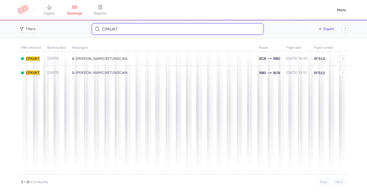
click at [109, 29] on input "CPKUKT" at bounding box center [178, 28] width 172 height 11
paste input "Muhaxhiri"
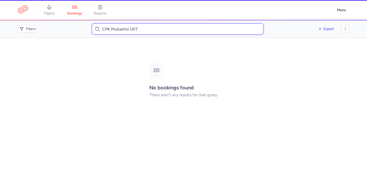
click at [127, 31] on input "CPK Muhaxhiri UKT" at bounding box center [178, 28] width 172 height 11
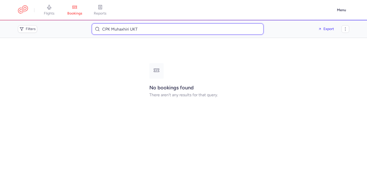
click at [127, 31] on input "CPK Muhaxhiri UKT" at bounding box center [178, 28] width 172 height 11
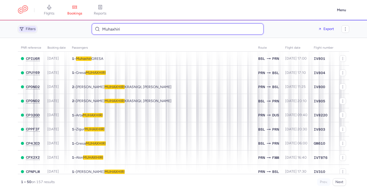
type input "Muhaxhiri"
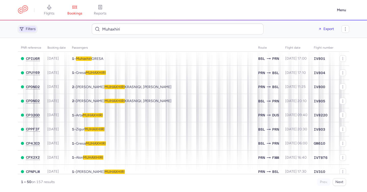
click at [32, 32] on span "Filters" at bounding box center [28, 29] width 18 height 6
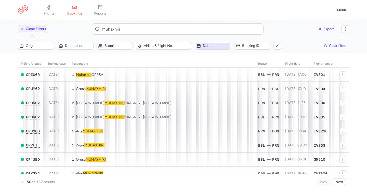
click at [211, 48] on span "Dates" at bounding box center [216, 46] width 26 height 4
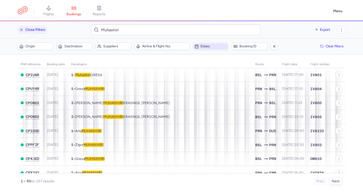
scroll to position [2, 0]
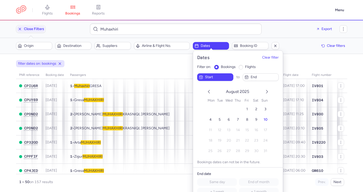
click at [247, 65] on span "flights" at bounding box center [250, 67] width 11 height 4
click at [243, 65] on input "flights" at bounding box center [241, 67] width 5 height 5
radio input "true"
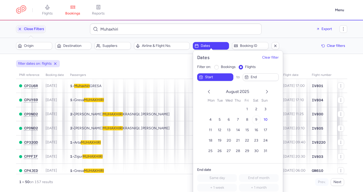
click at [255, 119] on span "9" at bounding box center [256, 119] width 2 height 4
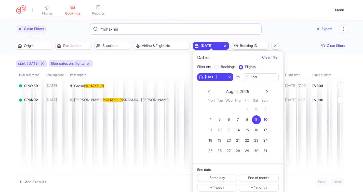
click at [160, 65] on div "start: 2025-08-09 filter dates on: flights" at bounding box center [181, 63] width 333 height 9
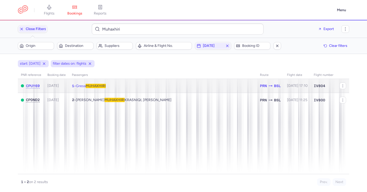
click at [86, 88] on td "1 • Gresa MUHAXHIRI" at bounding box center [163, 86] width 188 height 14
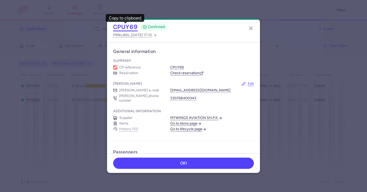
click at [128, 26] on button "CPUY69" at bounding box center [125, 27] width 24 height 8
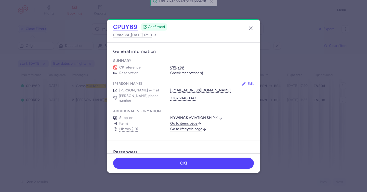
drag, startPoint x: 129, startPoint y: 26, endPoint x: 126, endPoint y: 23, distance: 3.6
click at [129, 26] on button "CPUY69" at bounding box center [125, 27] width 24 height 8
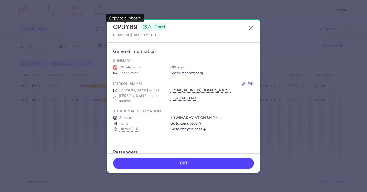
click at [250, 26] on icon "button" at bounding box center [250, 28] width 6 height 6
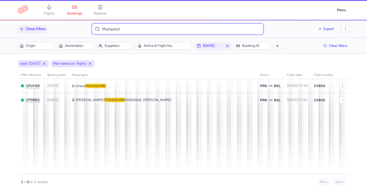
click at [120, 31] on input "Muhaxhiri" at bounding box center [178, 28] width 172 height 11
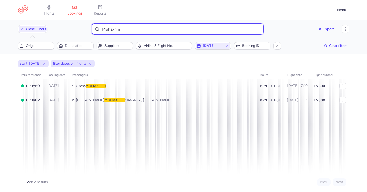
click at [120, 31] on input "Muhaxhiri" at bounding box center [178, 28] width 172 height 11
paste input "Drilon Ramadan"
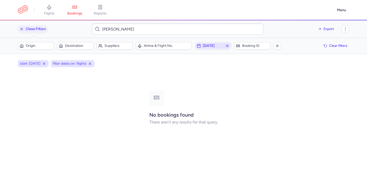
click at [228, 46] on icon "button" at bounding box center [227, 46] width 4 height 4
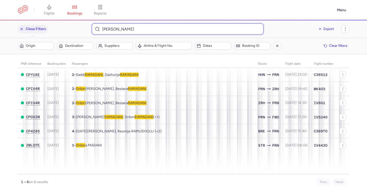
click at [125, 31] on input "Drilon Ramadani" at bounding box center [178, 28] width 172 height 11
paste input "drilonramadani117@gmail.com"
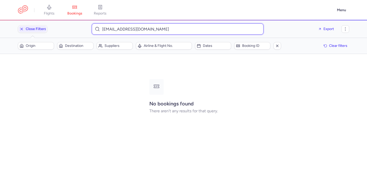
type input "drilonramadani117@gmail.com"
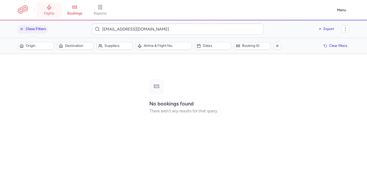
click at [43, 7] on link "flights" at bounding box center [48, 10] width 25 height 11
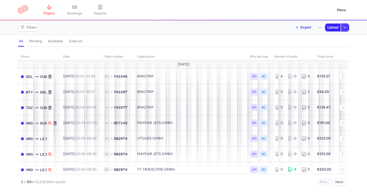
click at [328, 29] on span "Upload" at bounding box center [332, 27] width 11 height 4
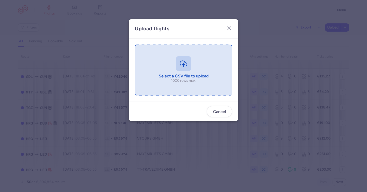
click at [175, 58] on input "file" at bounding box center [183, 70] width 97 height 51
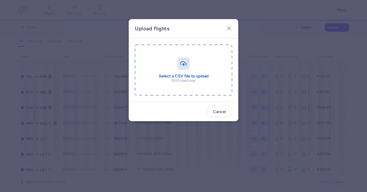
type input "C:\fakepath\export_flights_20250810,1105.csv"
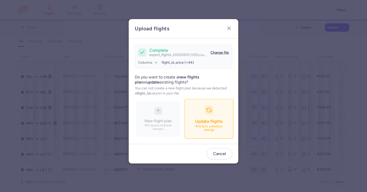
click at [211, 122] on span "Update flights" at bounding box center [208, 121] width 27 height 5
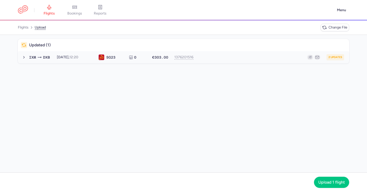
click at [282, 51] on div "Updated (1) IXM DXB 2025-08-10, 12:20 SG 23 0 €303.00 1376201516 2 updates 2025…" at bounding box center [183, 51] width 331 height 24
click at [283, 54] on button "IXM DXB 2025-08-10, 12:20 SG 23 0 €303.00 1376201516 2 updates 2025-08-10, 12:2…" at bounding box center [183, 57] width 331 height 12
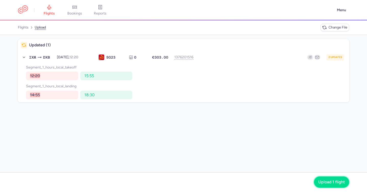
click at [328, 177] on button "Upload 1 flight" at bounding box center [331, 181] width 35 height 11
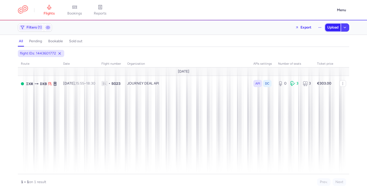
click at [328, 28] on span "Upload" at bounding box center [332, 27] width 11 height 4
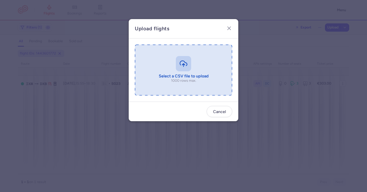
click at [177, 63] on input "file" at bounding box center [183, 70] width 97 height 51
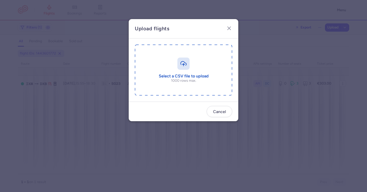
type input "C:\fakepath\export_flights_20250810,1105.csv"
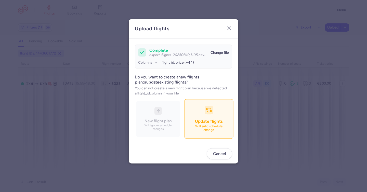
click at [207, 107] on div "button" at bounding box center [208, 110] width 9 height 9
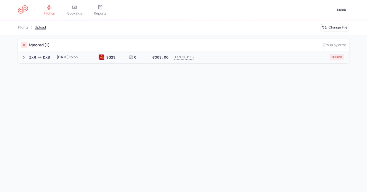
click at [277, 61] on button "IXM DXB 2025-08-10, 15:55 SG 23 0 €303.00 1376201516 1 error 2025-08-10, 15:55 …" at bounding box center [183, 57] width 331 height 12
click at [331, 28] on span "Change file" at bounding box center [337, 27] width 19 height 4
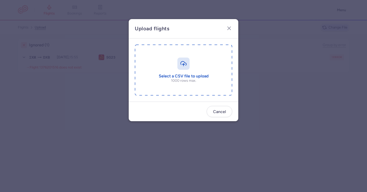
type input "C:\fakepath\export_flights_20250810,1105.csv"
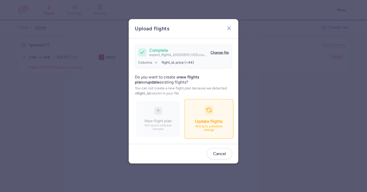
click at [215, 127] on button "Update flights Will auto schedule change" at bounding box center [208, 118] width 49 height 39
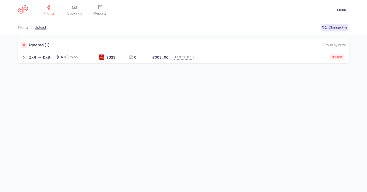
click at [339, 28] on span "Change file" at bounding box center [337, 27] width 19 height 4
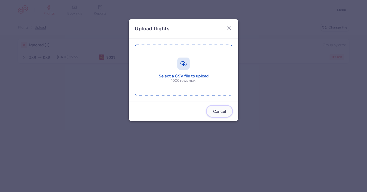
click at [222, 112] on span "Cancel" at bounding box center [219, 111] width 13 height 5
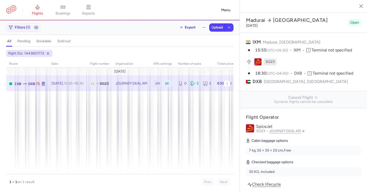
select select "days"
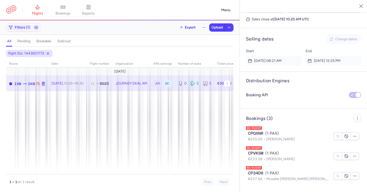
scroll to position [338, 0]
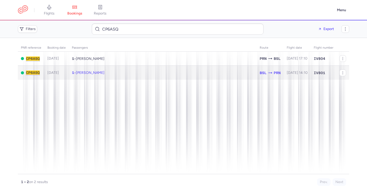
click at [104, 72] on span "Elida DUHANAJ DELIJA" at bounding box center [90, 73] width 29 height 4
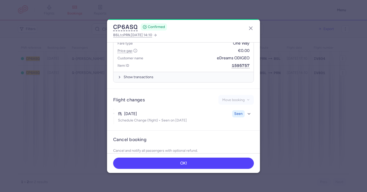
scroll to position [272, 0]
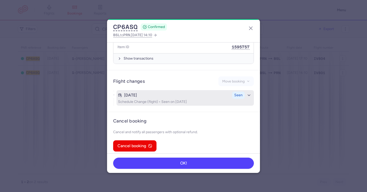
click at [173, 100] on p "Schedule Change (flight) • Seen on Aug 10, 2025" at bounding box center [185, 102] width 134 height 4
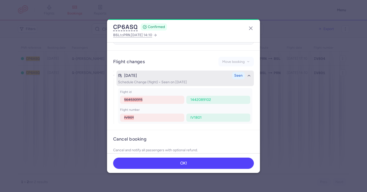
scroll to position [310, 0]
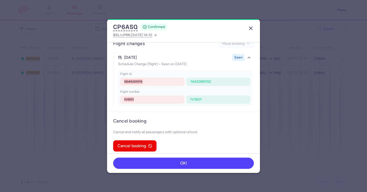
click at [247, 26] on button "button" at bounding box center [250, 28] width 8 height 8
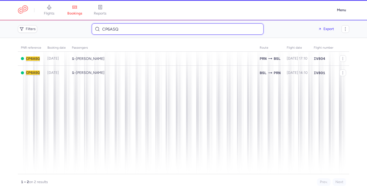
click at [144, 29] on input "CP6ASQ" at bounding box center [178, 28] width 172 height 11
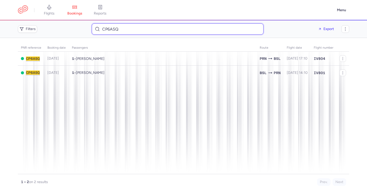
click at [144, 29] on input "CP6ASQ" at bounding box center [178, 28] width 172 height 11
paste input "SELVETE HOFFMANN"
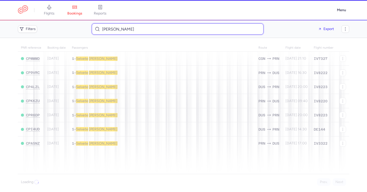
type input "SELVETE HOFFMANN"
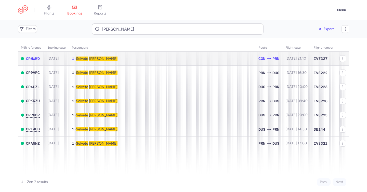
click at [307, 60] on td "[DATE] 21:10" at bounding box center [296, 59] width 28 height 14
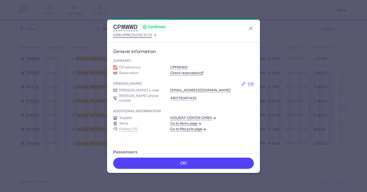
click at [152, 35] on span "2025 Aug 10, 21:10" at bounding box center [141, 35] width 21 height 4
select select "hours"
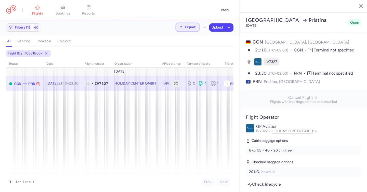
click at [190, 27] on span "Export" at bounding box center [190, 27] width 11 height 4
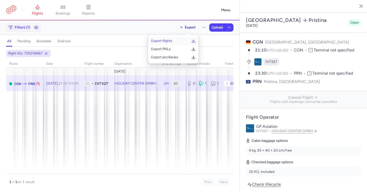
click at [188, 38] on button "Export flights" at bounding box center [173, 41] width 50 height 8
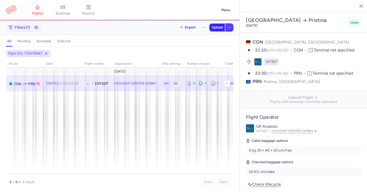
click at [213, 26] on span "Upload" at bounding box center [216, 27] width 11 height 4
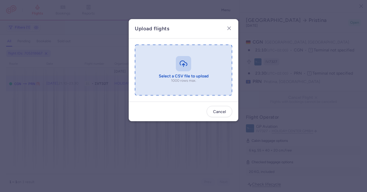
click at [184, 62] on input "file" at bounding box center [183, 70] width 97 height 51
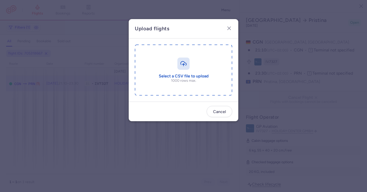
type input "C:\fakepath\export_flights_20250810,0832.csv"
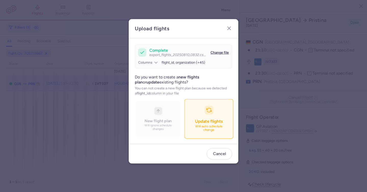
click at [215, 121] on button "Update flights Will auto schedule change" at bounding box center [208, 118] width 49 height 39
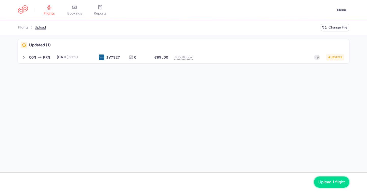
click at [325, 181] on span "Upload 1 flight" at bounding box center [331, 182] width 26 height 5
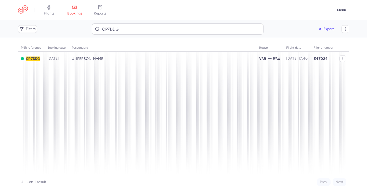
click at [92, 60] on span "[PERSON_NAME]" at bounding box center [90, 59] width 29 height 4
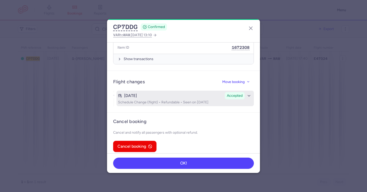
scroll to position [278, 0]
click at [196, 93] on div "Aug 2, 2025" at bounding box center [170, 95] width 105 height 5
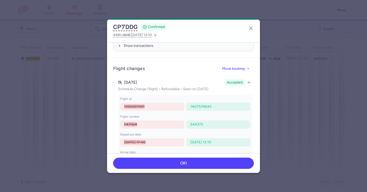
scroll to position [291, 0]
click at [250, 28] on icon "button" at bounding box center [250, 28] width 6 height 6
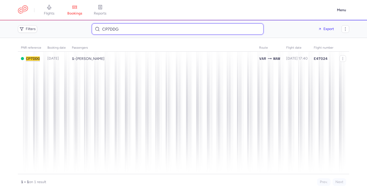
click at [156, 31] on input "CP7DDG" at bounding box center [178, 28] width 172 height 11
paste input "Sara Ferati"
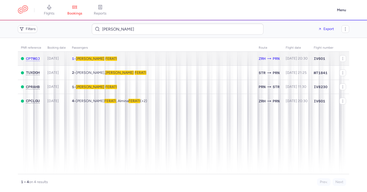
click at [105, 57] on span "FERATI" at bounding box center [111, 59] width 12 height 4
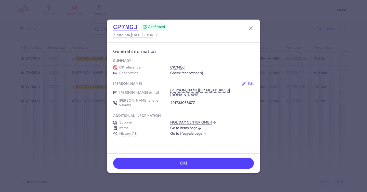
click at [124, 24] on button "CP7MGJ" at bounding box center [125, 27] width 24 height 8
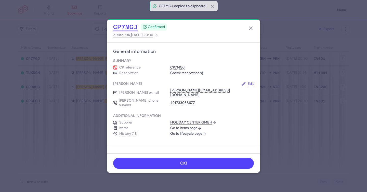
click at [125, 25] on button "CP7MGJ" at bounding box center [125, 27] width 24 height 8
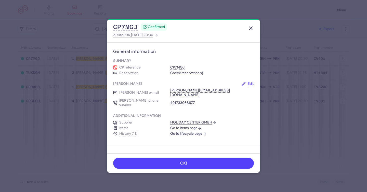
drag, startPoint x: 250, startPoint y: 29, endPoint x: 235, endPoint y: 32, distance: 16.0
click at [250, 29] on line "button" at bounding box center [250, 28] width 3 height 3
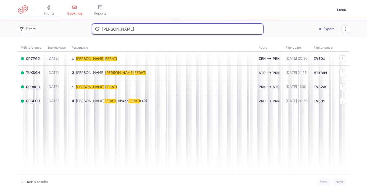
click at [156, 29] on input "Sara Ferati" at bounding box center [178, 28] width 172 height 11
click at [156, 30] on input "Sara Ferati" at bounding box center [178, 28] width 172 height 11
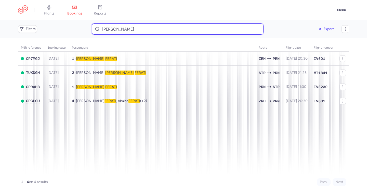
click at [156, 30] on input "Sara Ferati" at bounding box center [178, 28] width 172 height 11
paste input "s.hacihalil@gmail.com"
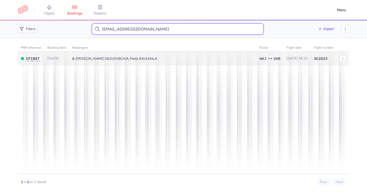
type input "s.hacihalil@gmail.com"
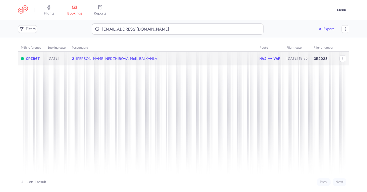
click at [154, 60] on span "Rukie Mehmedova NEDZHIBOVA, Melis BALKANLA" at bounding box center [116, 59] width 81 height 4
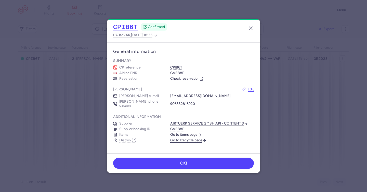
click at [133, 27] on button "CPIB6T" at bounding box center [125, 27] width 24 height 8
drag, startPoint x: 133, startPoint y: 27, endPoint x: 125, endPoint y: 27, distance: 8.7
click at [133, 28] on button "CPIB6T" at bounding box center [125, 27] width 24 height 8
click at [254, 28] on button "button" at bounding box center [250, 28] width 8 height 8
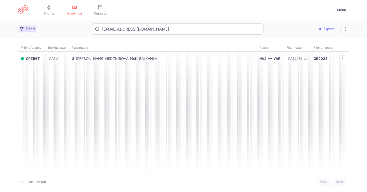
click at [32, 26] on span "Filters" at bounding box center [28, 29] width 18 height 6
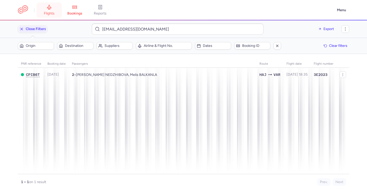
click at [49, 11] on span "flights" at bounding box center [49, 13] width 11 height 5
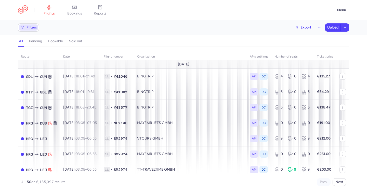
click at [35, 27] on span "Filters" at bounding box center [31, 27] width 10 height 4
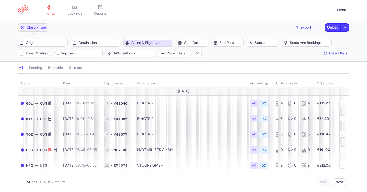
click at [153, 42] on span "Airline & Flight No." at bounding box center [151, 43] width 40 height 4
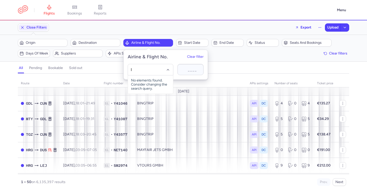
type input "IV"
click at [150, 90] on div "GP Aviation (IV)" at bounding box center [150, 92] width 39 height 5
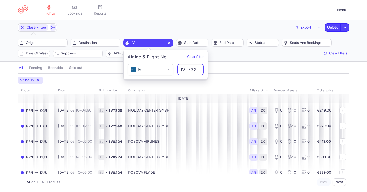
type input "7327"
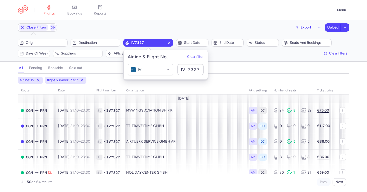
click at [234, 67] on div "all pending bookable sold out" at bounding box center [183, 69] width 331 height 9
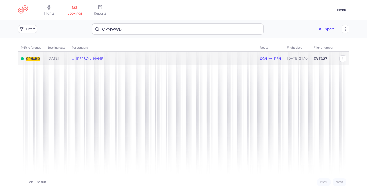
click at [104, 58] on span "[PERSON_NAME]" at bounding box center [90, 59] width 29 height 4
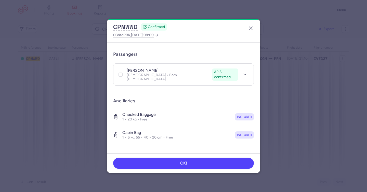
scroll to position [272, 0]
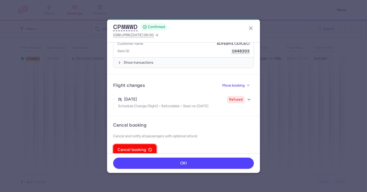
click at [137, 147] on span "Cancel booking" at bounding box center [131, 149] width 29 height 5
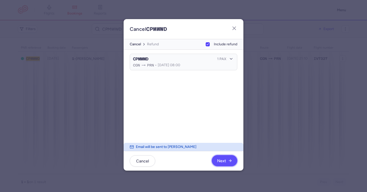
click at [224, 160] on span "Next" at bounding box center [221, 161] width 9 height 5
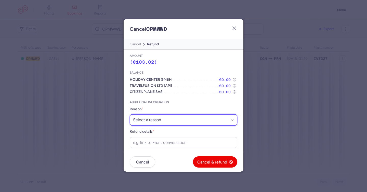
click at [180, 115] on select "Select a reason ⛔️ Unconfirmed booking ❌ Flight canceled 🙅 Schedule change not …" at bounding box center [183, 119] width 107 height 11
select select "refused_sc"
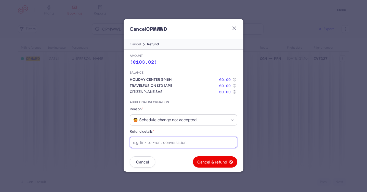
click at [167, 141] on input "Refund details *" at bounding box center [183, 142] width 107 height 11
paste input "[URL][DOMAIN_NAME]"
type input "[URL][DOMAIN_NAME]"
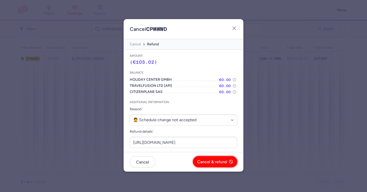
scroll to position [0, 0]
click at [209, 163] on span "Cancel & refund" at bounding box center [212, 162] width 30 height 5
click at [218, 161] on span "Yes, confirm" at bounding box center [215, 162] width 23 height 5
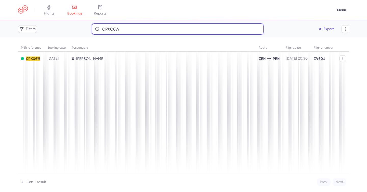
click at [118, 28] on input "CPXQ6W" at bounding box center [178, 28] width 172 height 11
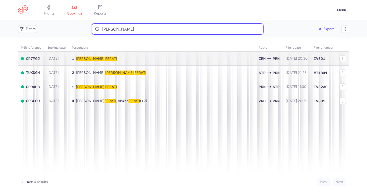
type input "[PERSON_NAME]"
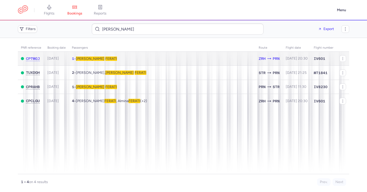
click at [105, 60] on span "FERATI" at bounding box center [111, 59] width 12 height 4
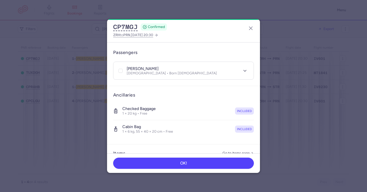
scroll to position [132, 0]
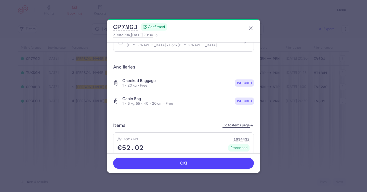
click at [236, 122] on header "Items Go to items page" at bounding box center [183, 125] width 141 height 6
click at [235, 123] on link "Go to items page" at bounding box center [237, 125] width 31 height 4
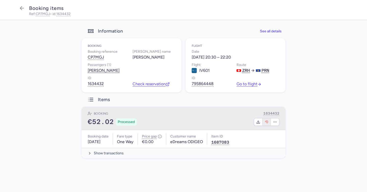
click at [268, 121] on icon "button" at bounding box center [266, 121] width 3 height 3
select select "262"
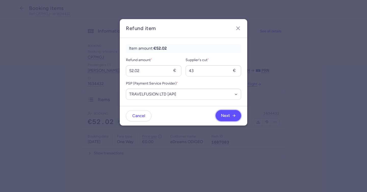
click at [222, 115] on span "Next" at bounding box center [225, 115] width 9 height 5
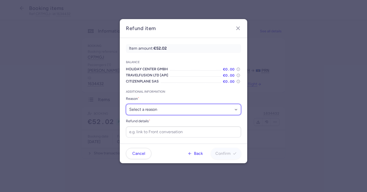
click at [222, 111] on select "Select a reason ✈️ Airline ceasing ops 💼 Ancillary issue 📄 APIS missing ⚙️ Citi…" at bounding box center [183, 109] width 115 height 11
click at [170, 112] on select "Select a reason ✈️ Airline ceasing ops 💼 Ancillary issue 📄 APIS missing ⚙️ Citi…" at bounding box center [183, 109] width 115 height 11
select select "FLIGHT_CANCELED"
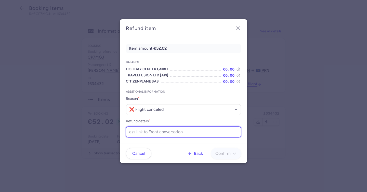
click at [161, 132] on input "Refund details *" at bounding box center [183, 131] width 115 height 11
paste input "https://app.frontapp.com/open/cnv_f1yh0qq?key=vnWgKoI9fsjCuX2O12U_mjyBaZreVfdu"
type input "https://app.frontapp.com/open/cnv_f1yh0qq?key=vnWgKoI9fsjCuX2O12U_mjyBaZreVfdu"
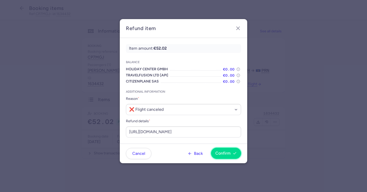
click at [237, 152] on button "Confirm" at bounding box center [226, 153] width 30 height 11
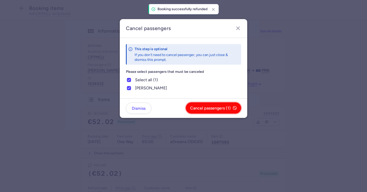
click at [218, 109] on span "Cancel passengers (1)" at bounding box center [210, 108] width 40 height 5
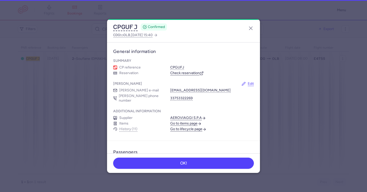
click at [141, 57] on article "General information Summary CP reference CPGUFJ Reservation Check reservation […" at bounding box center [183, 92] width 153 height 98
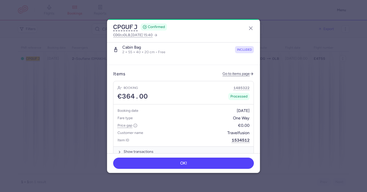
scroll to position [272, 0]
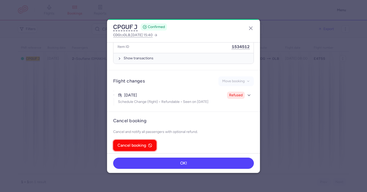
click at [128, 143] on span "Cancel booking" at bounding box center [131, 145] width 29 height 5
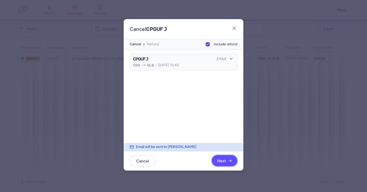
click at [220, 163] on button "Next" at bounding box center [224, 160] width 25 height 11
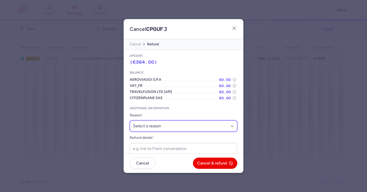
click at [195, 127] on select "Select a reason ⛔️ Unconfirmed booking ❌ Flight canceled 🙅 Schedule change not …" at bounding box center [183, 125] width 107 height 11
select select "refused_sc"
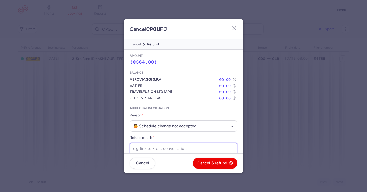
click at [169, 145] on input "Refund details *" at bounding box center [183, 148] width 107 height 11
paste input "[URL][DOMAIN_NAME]"
type input "[URL][DOMAIN_NAME]"
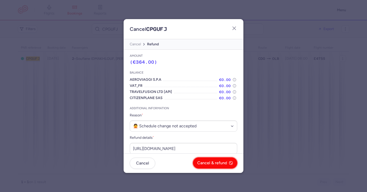
click at [214, 165] on button "Cancel & refund" at bounding box center [215, 162] width 44 height 11
click at [214, 165] on button "Yes, confirm" at bounding box center [218, 162] width 37 height 11
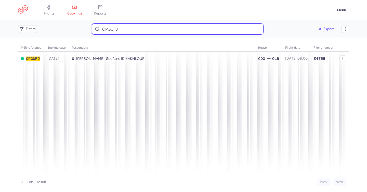
click at [116, 29] on input "CPGUFJ" at bounding box center [178, 28] width 172 height 11
paste input "AGRON KASUMI"
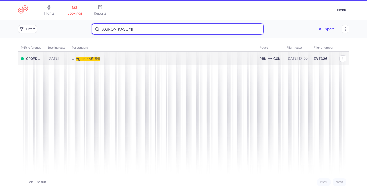
type input "AGRON KASUMI"
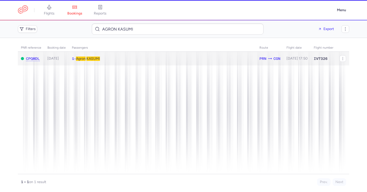
click at [94, 62] on td "1 • Agron KASUMI" at bounding box center [162, 59] width 187 height 14
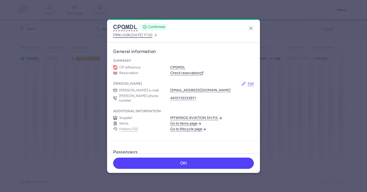
click at [135, 35] on span "2025 Aug 10, 17:50" at bounding box center [141, 35] width 21 height 4
select select "hours"
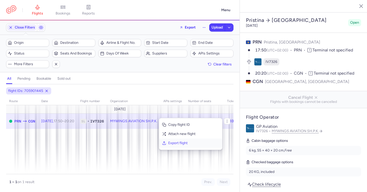
click at [173, 145] on span "Export flight" at bounding box center [193, 143] width 51 height 5
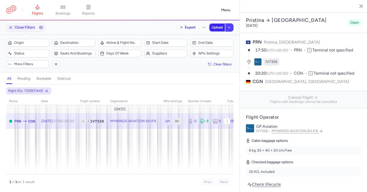
click at [217, 27] on span "Upload" at bounding box center [216, 27] width 11 height 4
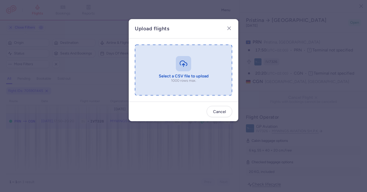
click at [181, 71] on input "file" at bounding box center [183, 70] width 97 height 51
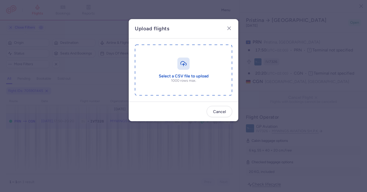
type input "C:\fakepath\export_flight_IV7326_20250810,0927.csv"
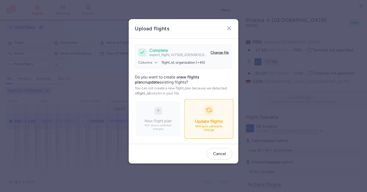
click at [212, 112] on div "button" at bounding box center [208, 110] width 9 height 9
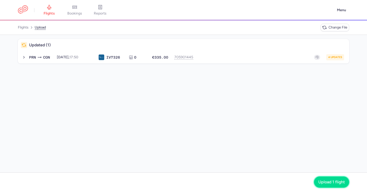
click at [330, 185] on button "Upload 1 flight" at bounding box center [331, 181] width 35 height 11
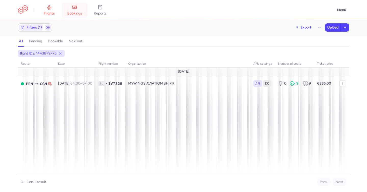
click at [84, 7] on link "bookings" at bounding box center [74, 10] width 25 height 11
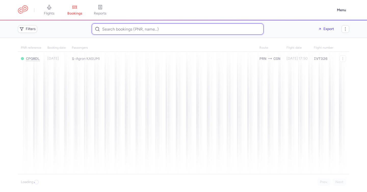
click at [165, 30] on input at bounding box center [178, 28] width 172 height 11
paste input "ANAS EL ABBASSI"
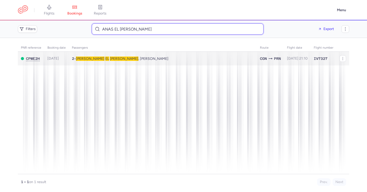
type input "ANAS EL ABBASSI"
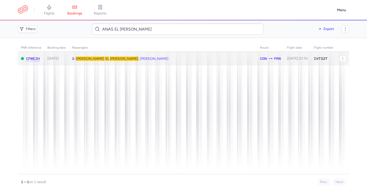
click at [110, 58] on span "ABBASSI" at bounding box center [124, 59] width 29 height 4
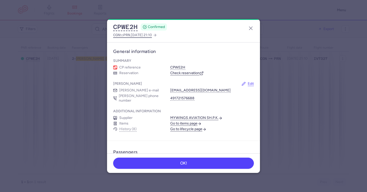
click at [149, 36] on span "2025 Aug 10, 21:10" at bounding box center [141, 35] width 21 height 4
select select "hours"
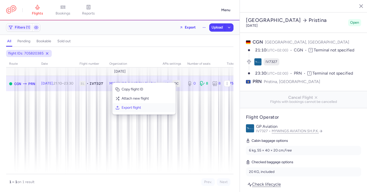
click at [135, 107] on span "Export flight" at bounding box center [146, 107] width 51 height 5
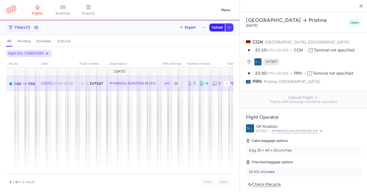
click at [218, 24] on button "Upload" at bounding box center [216, 28] width 15 height 8
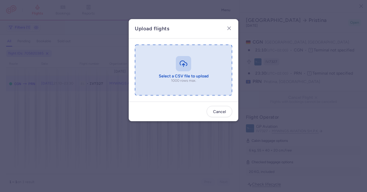
drag, startPoint x: 154, startPoint y: 64, endPoint x: 173, endPoint y: 58, distance: 20.1
click at [173, 58] on input "file" at bounding box center [183, 70] width 97 height 51
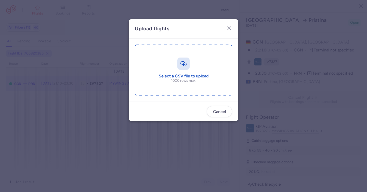
type input "C:\fakepath\export_flight_IV7327_20250810,0929.csv"
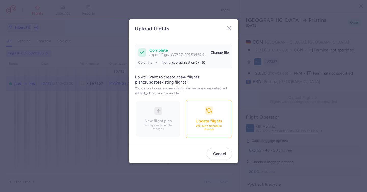
click at [228, 123] on button "Update flights Will auto schedule change" at bounding box center [208, 119] width 47 height 38
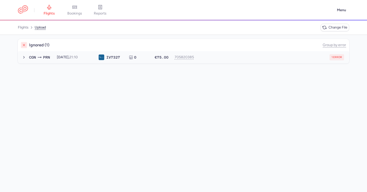
click at [290, 60] on div "1 error" at bounding box center [270, 57] width 145 height 6
click at [125, 68] on span "new forked flight will result in a duplicate with flight: 1443849065" at bounding box center [82, 67] width 104 height 4
copy span "1443849065"
select select "hours"
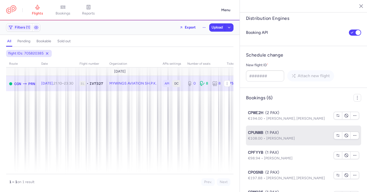
scroll to position [439, 0]
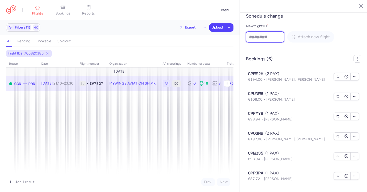
click at [269, 35] on input "New flight ID *" at bounding box center [265, 36] width 38 height 11
paste input "1443849065"
type input "1443849065"
click at [311, 38] on span "Attach new flight" at bounding box center [313, 36] width 32 height 5
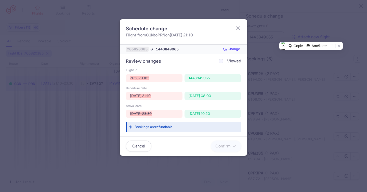
click at [226, 61] on label "Viewed" at bounding box center [229, 61] width 23 height 6
click at [223, 61] on input "Viewed" at bounding box center [221, 61] width 4 height 4
checkbox input "true"
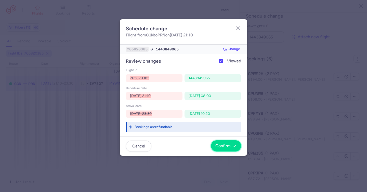
click at [223, 147] on span "Confirm" at bounding box center [222, 146] width 15 height 5
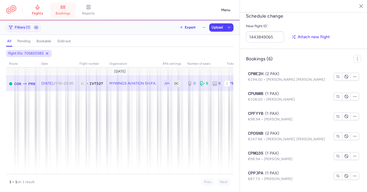
click at [61, 9] on icon at bounding box center [62, 7] width 5 height 5
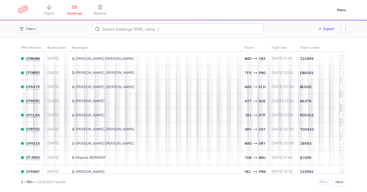
click at [135, 28] on div "Filters Export PNR reference Booking date Passengers Route flight date Flight n…" at bounding box center [183, 106] width 367 height 172
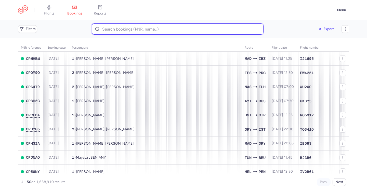
click at [135, 28] on input at bounding box center [178, 28] width 172 height 11
paste input "Dusan VANCO"
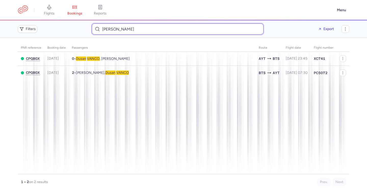
type input "Dusan VANCO"
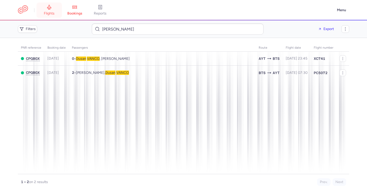
click at [55, 8] on link "flights" at bounding box center [48, 10] width 25 height 11
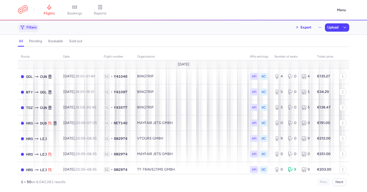
click at [32, 27] on span "Filters" at bounding box center [31, 27] width 10 height 4
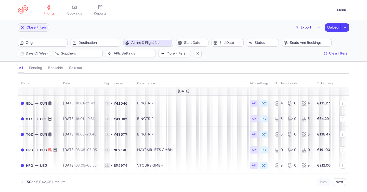
click at [151, 42] on span "Airline & Flight No." at bounding box center [151, 43] width 40 height 4
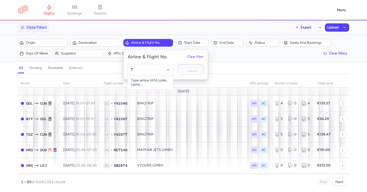
type input "TU"
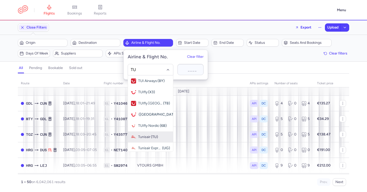
click at [151, 137] on span "(TU)" at bounding box center [154, 137] width 7 height 4
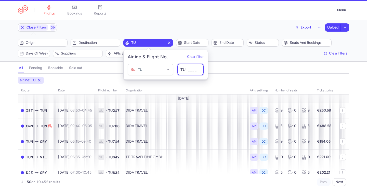
click at [187, 70] on input at bounding box center [190, 69] width 26 height 11
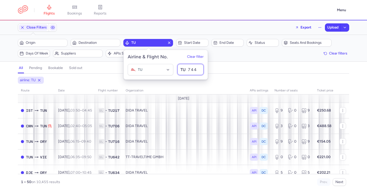
type input "744"
click at [216, 70] on div "all pending bookable sold out" at bounding box center [183, 69] width 331 height 9
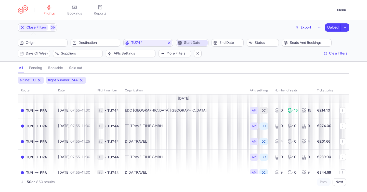
click at [183, 45] on span "Start date" at bounding box center [192, 43] width 31 height 6
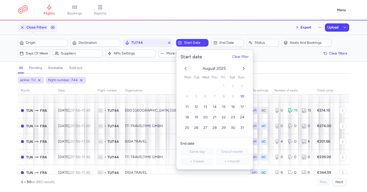
click at [243, 70] on icon "next month" at bounding box center [243, 68] width 6 height 6
click at [204, 96] on span "10" at bounding box center [205, 96] width 4 height 4
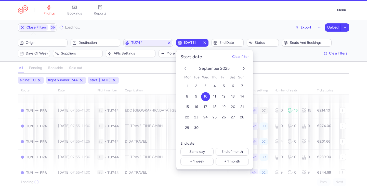
click at [142, 67] on div "all pending bookable sold out" at bounding box center [183, 69] width 331 height 9
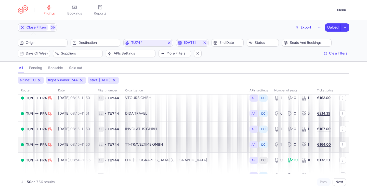
scroll to position [106, 0]
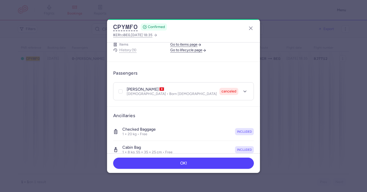
scroll to position [107, 0]
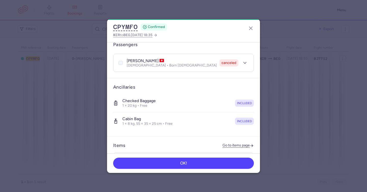
click at [119, 61] on icon at bounding box center [120, 62] width 3 height 3
click at [119, 61] on input "checkbox" at bounding box center [120, 63] width 4 height 4
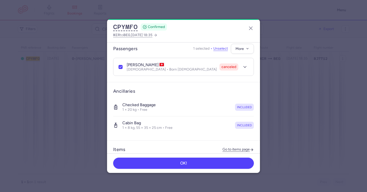
scroll to position [98, 0]
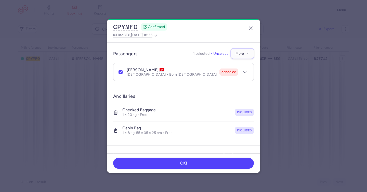
click at [233, 51] on button "More" at bounding box center [242, 54] width 23 height 10
click at [231, 71] on span "Reinstate passengers" at bounding box center [221, 72] width 38 height 5
checkbox input "false"
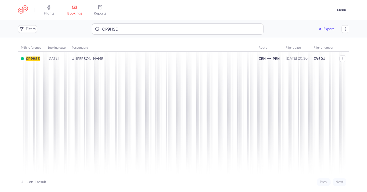
click at [255, 59] on td "ZRH PRN" at bounding box center [268, 59] width 27 height 14
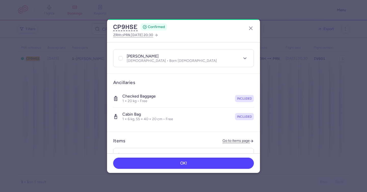
scroll to position [113, 0]
click at [236, 138] on link "Go to items page" at bounding box center [237, 140] width 31 height 4
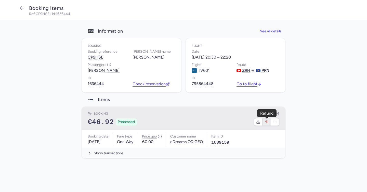
click at [263, 121] on button "button" at bounding box center [266, 121] width 8 height 7
select select "262"
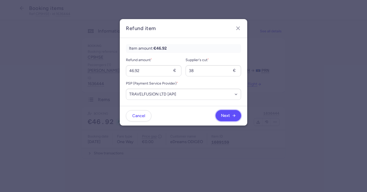
drag, startPoint x: 233, startPoint y: 114, endPoint x: 237, endPoint y: 116, distance: 3.7
click at [234, 114] on icon "button" at bounding box center [234, 116] width 4 height 4
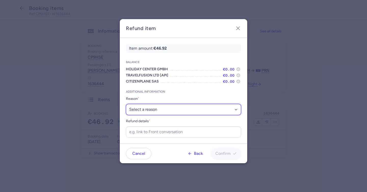
click at [214, 108] on select "Select a reason ✈️ Airline ceasing ops 💼 Ancillary issue 📄 APIS missing ⚙️ Citi…" at bounding box center [183, 109] width 115 height 11
select select "FLIGHT_CANCELED"
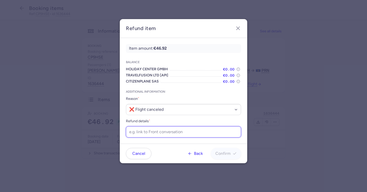
click at [181, 132] on input "Refund details *" at bounding box center [183, 131] width 115 height 11
paste input "https://app.frontapp.com/open/cnv_f1z61ky?key=JMHMdKODfYtUnDUE934OR0pJO1fuRpWe"
type input "https://app.frontapp.com/open/cnv_f1z61ky?key=JMHMdKODfYtUnDUE934OR0pJO1fuRpWe"
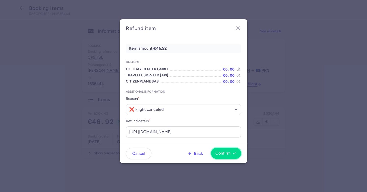
click at [231, 156] on button "Confirm" at bounding box center [226, 153] width 30 height 11
click at [231, 156] on dialog "Refund item Item amount: €46.92 Balance HOLIDAY CENTER GMBH €0.00 TRAVELFUSION …" at bounding box center [183, 96] width 350 height 154
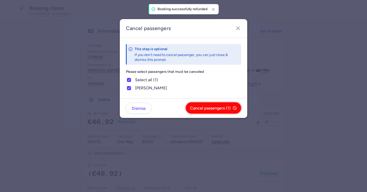
click at [216, 107] on span "Cancel passengers (1)" at bounding box center [210, 108] width 40 height 5
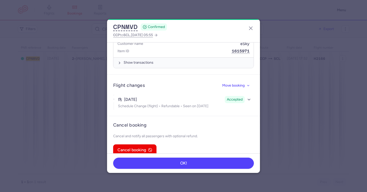
scroll to position [243, 0]
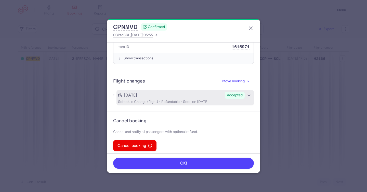
click at [230, 101] on div "[DATE] Accepted Schedule Change (flight) • Refundable • Seen on [DATE]" at bounding box center [184, 97] width 137 height 15
click at [229, 100] on p "Schedule Change (flight) • Refundable • Seen on [DATE]" at bounding box center [185, 102] width 134 height 4
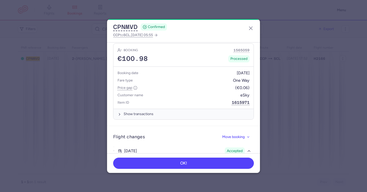
scroll to position [183, 0]
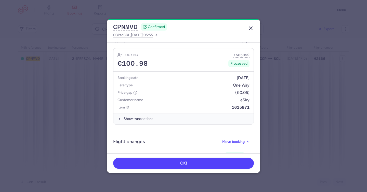
click at [252, 24] on button "button" at bounding box center [250, 28] width 8 height 8
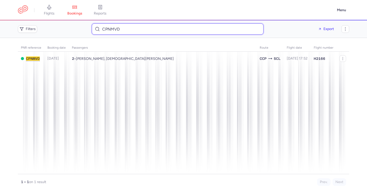
click at [156, 31] on input "CPNMVD" at bounding box center [178, 28] width 172 height 11
paste input "[PERSON_NAME]"
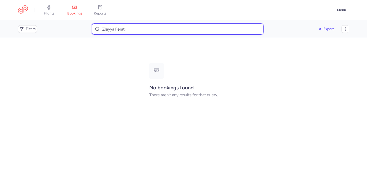
drag, startPoint x: 104, startPoint y: 29, endPoint x: 117, endPoint y: 34, distance: 14.0
click at [104, 29] on input "Zleyya Ferati" at bounding box center [178, 28] width 172 height 11
click at [120, 30] on input "Zuleyya Ferati" at bounding box center [178, 28] width 172 height 11
click at [120, 31] on input "Zuleyya Ferati" at bounding box center [178, 28] width 172 height 11
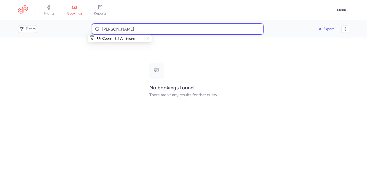
paste input "Georgios Giatrelis"
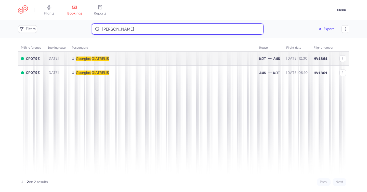
type input "Georgios Giatrelis"
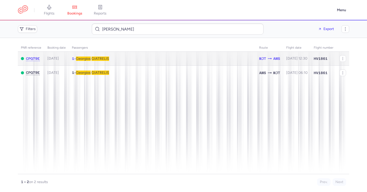
click at [85, 58] on span "Georgios" at bounding box center [83, 59] width 15 height 4
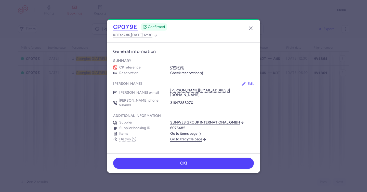
click at [127, 27] on button "CPQ79E" at bounding box center [125, 27] width 24 height 8
click at [130, 27] on button "CPQ79E" at bounding box center [125, 27] width 24 height 8
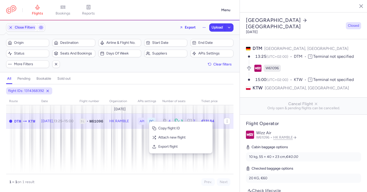
select select "days"
click at [171, 145] on span "Export flight" at bounding box center [183, 146] width 51 height 5
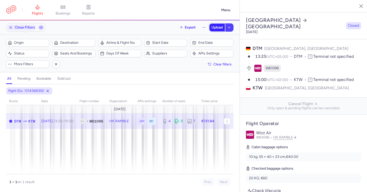
click at [219, 27] on span "Upload" at bounding box center [216, 27] width 11 height 4
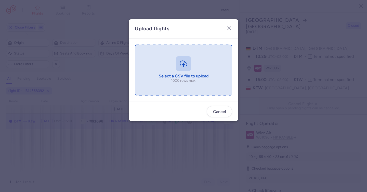
click at [174, 65] on input "file" at bounding box center [183, 70] width 97 height 51
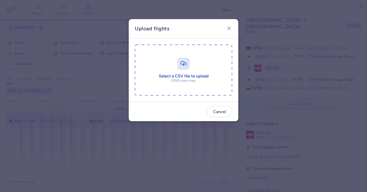
type input "C:\fakepath\export_flight_W61096_20250810,1005.csv"
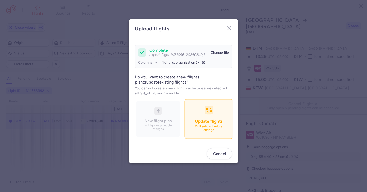
click at [207, 118] on button "Update flights Will auto schedule change" at bounding box center [208, 118] width 49 height 39
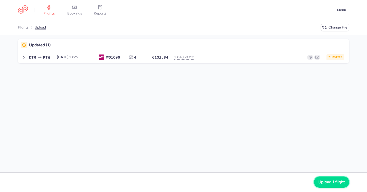
click at [338, 183] on span "Upload 1 flight" at bounding box center [331, 182] width 26 height 5
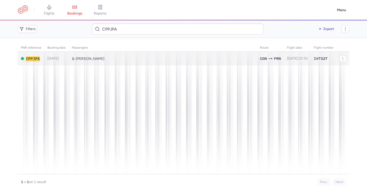
click at [100, 60] on span "[PERSON_NAME]" at bounding box center [90, 59] width 29 height 4
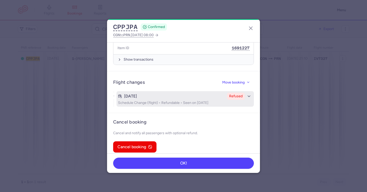
scroll to position [272, 0]
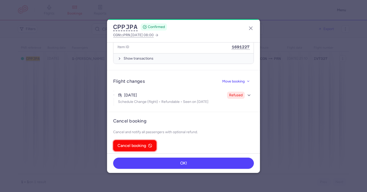
click at [148, 144] on icon "button" at bounding box center [150, 146] width 4 height 4
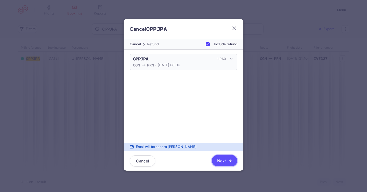
click at [225, 159] on button "Next" at bounding box center [224, 160] width 25 height 11
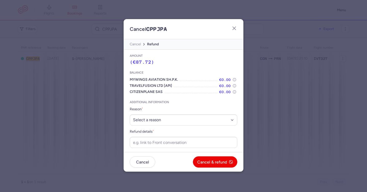
click at [179, 127] on form "Additional information Reason * Select a reason ⛔️ Unconfirmed booking ❌ Flight…" at bounding box center [183, 124] width 107 height 48
click at [156, 124] on select "Select a reason ⛔️ Unconfirmed booking ❌ Flight canceled 🙅 Schedule change not …" at bounding box center [183, 119] width 107 height 11
select select "refused_sc"
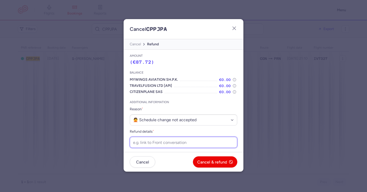
click at [159, 143] on input "Refund details *" at bounding box center [183, 142] width 107 height 11
paste input "https://app.frontapp.com/open/cnv_f1z7jpe?key=ieMAYu_Yafo1t0WJfGLc5pH-Ku0UkxQn"
type input "https://app.frontapp.com/open/cnv_f1z7jpe?key=ieMAYu_Yafo1t0WJfGLc5pH-Ku0UkxQn"
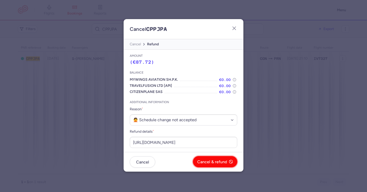
click at [212, 161] on span "Cancel & refund" at bounding box center [212, 162] width 30 height 5
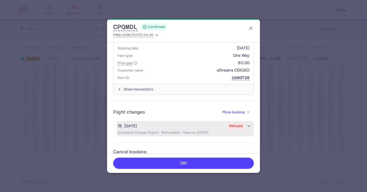
scroll to position [272, 0]
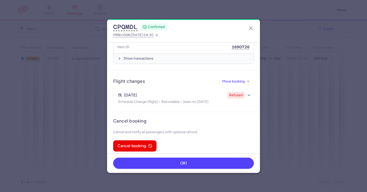
click at [135, 149] on article "Cancel booking Cancel and notify all passengers with optional refund. Cancel bo…" at bounding box center [183, 135] width 153 height 46
click at [136, 144] on button "Cancel booking" at bounding box center [134, 145] width 43 height 11
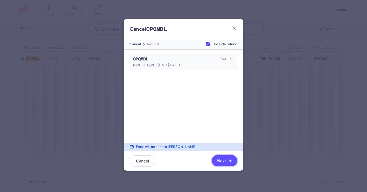
click at [225, 159] on span "Next" at bounding box center [224, 161] width 15 height 5
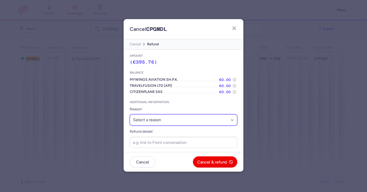
click at [190, 122] on select "Select a reason ⛔️ Unconfirmed booking ❌ Flight canceled 🙅 Schedule change not …" at bounding box center [183, 119] width 107 height 11
select select "refused_sc"
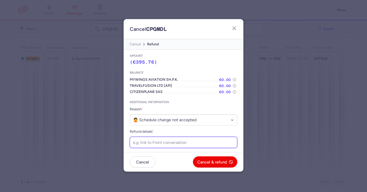
click at [175, 142] on input "Refund details *" at bounding box center [183, 142] width 107 height 11
paste input "[URL][DOMAIN_NAME]"
type input "[URL][DOMAIN_NAME]"
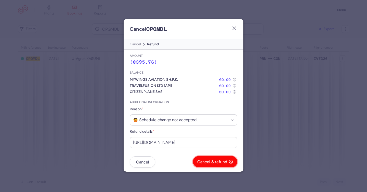
click at [213, 160] on button "Cancel & refund" at bounding box center [215, 161] width 44 height 11
click at [213, 160] on span "Yes, confirm" at bounding box center [215, 162] width 23 height 5
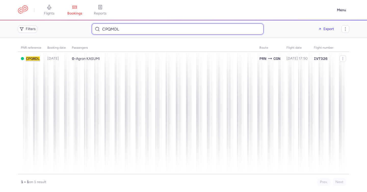
click at [112, 28] on input "CPQMDL" at bounding box center [178, 28] width 172 height 11
click at [112, 29] on input "CPQMDL" at bounding box center [178, 28] width 172 height 11
click at [112, 28] on input "CPQMDL" at bounding box center [178, 28] width 172 height 11
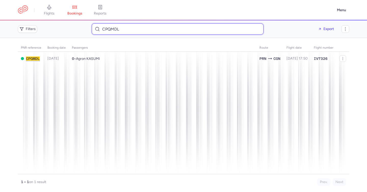
drag, startPoint x: 119, startPoint y: 29, endPoint x: 107, endPoint y: 20, distance: 14.7
click at [102, 22] on div "Filters CPQMDL Export" at bounding box center [183, 28] width 335 height 15
paste input "Jaydeep Khakhar"
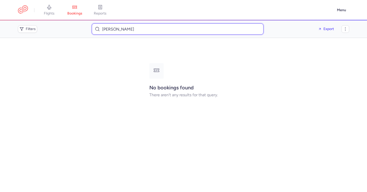
click at [131, 31] on input "Jaydeep Khakhar" at bounding box center [178, 28] width 172 height 11
paste input "Kalpesh Thakkar"
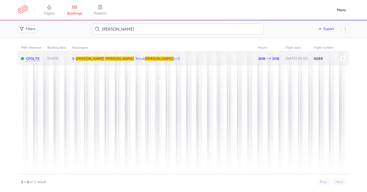
click at [145, 57] on span "THAKKAR" at bounding box center [159, 59] width 29 height 4
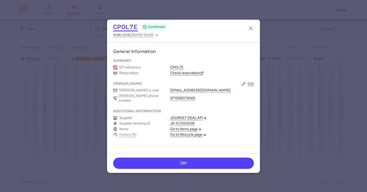
click at [130, 25] on button "CPOL7E" at bounding box center [125, 27] width 24 height 8
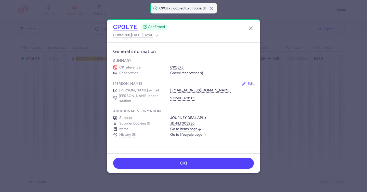
click at [131, 25] on button "CPOL7E" at bounding box center [125, 27] width 24 height 8
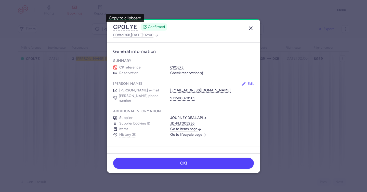
click at [253, 27] on icon "button" at bounding box center [250, 28] width 6 height 6
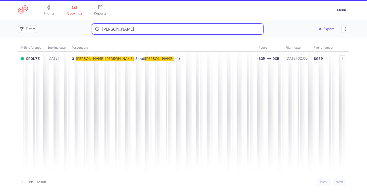
click at [107, 25] on input "Kalpesh Thakkar" at bounding box center [178, 28] width 172 height 11
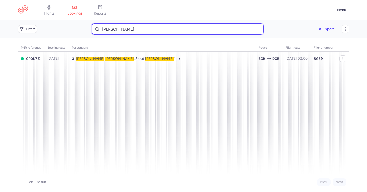
click at [107, 25] on input "Kalpesh Thakkar" at bounding box center [178, 28] width 172 height 11
paste input "Bitte um Boarding für Alara Karabulut. İch kann kein Check in durchführen."
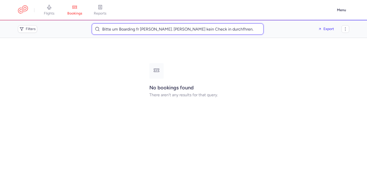
click at [153, 28] on input "Bitte um Boarding fr Alara Karabulut. ch kann kein Check in durchfhren." at bounding box center [178, 28] width 172 height 11
click at [153, 30] on input "Bitte um Boarding fr Alara Karabulut. ch kann kein Check in durchfhren." at bounding box center [178, 28] width 172 height 11
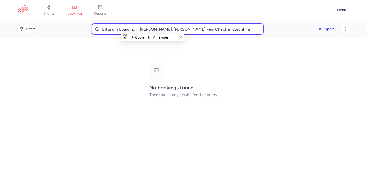
click at [153, 30] on input "Bitte um Boarding fr Alara Karabulut. ch kann kein Check in durchfhren." at bounding box center [178, 28] width 172 height 11
paste input "Alara Karabulut"
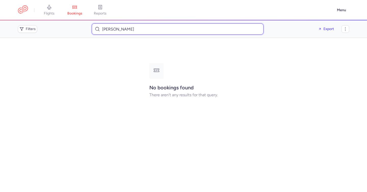
type input "Alara Karabulut"
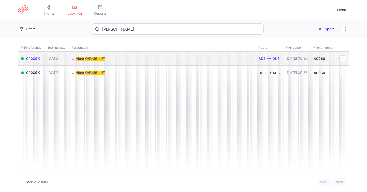
click at [108, 60] on td "1 • Alara KARABULUT" at bounding box center [162, 59] width 187 height 14
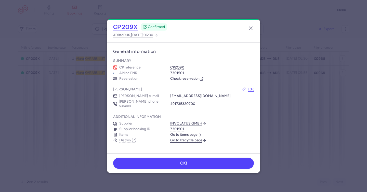
click at [123, 26] on button "CP2O9X" at bounding box center [125, 27] width 24 height 8
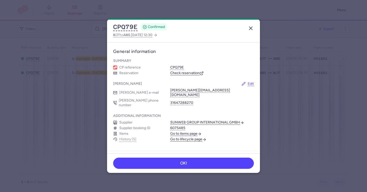
click at [251, 27] on icon "button" at bounding box center [250, 28] width 6 height 6
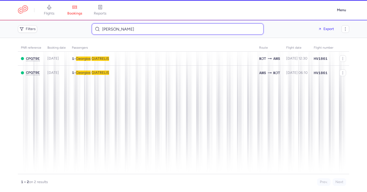
click at [127, 28] on input "[PERSON_NAME]" at bounding box center [178, 28] width 172 height 11
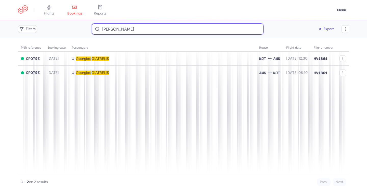
click at [133, 28] on input "[PERSON_NAME]" at bounding box center [178, 28] width 172 height 11
click at [133, 28] on input "Georgios Giatrelis" at bounding box center [178, 28] width 172 height 11
paste input "Niall Wallace"
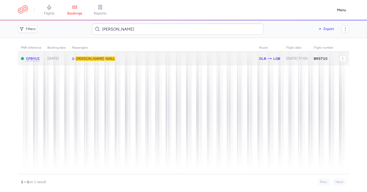
click at [283, 59] on td "1 • Wallace NIALL" at bounding box center [296, 59] width 27 height 14
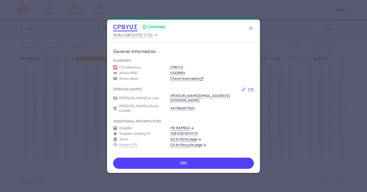
click at [129, 27] on button "CPBYUI" at bounding box center [125, 27] width 24 height 8
click at [254, 26] on button "button" at bounding box center [250, 28] width 8 height 8
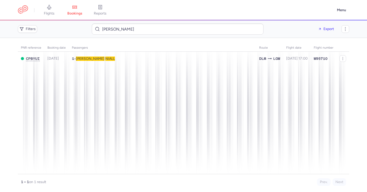
click at [186, 17] on header "flights bookings reports Menu" at bounding box center [183, 10] width 367 height 20
drag, startPoint x: 186, startPoint y: 17, endPoint x: 189, endPoint y: 28, distance: 11.3
click at [187, 19] on header "flights bookings reports Menu" at bounding box center [183, 10] width 367 height 20
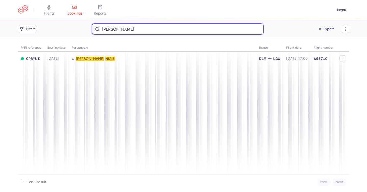
click at [189, 28] on input "Niall Wallace" at bounding box center [178, 28] width 172 height 11
paste input "Rukije Vesali"
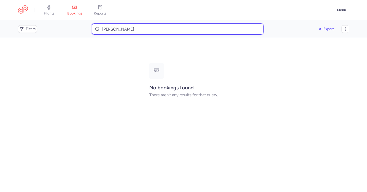
click at [126, 30] on input "Rukije Vesali" at bounding box center [178, 28] width 172 height 11
paste input "rukije.vesali@outlook.de"
click at [120, 29] on input "rukije.vesali@outlook.de" at bounding box center [178, 28] width 172 height 11
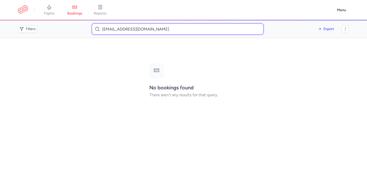
click at [120, 29] on input "rukije.vesali@outlook.de" at bounding box center [178, 28] width 172 height 11
paste input "achi6547@gmail.com"
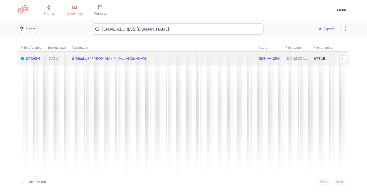
click at [127, 60] on span "Moulay Rachid ALAOUI, Diya Al Din ALAOUI" at bounding box center [112, 59] width 73 height 4
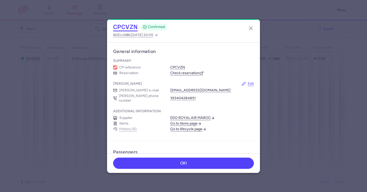
click at [127, 26] on button "CPCVZN" at bounding box center [125, 27] width 24 height 8
click at [252, 29] on icon "button" at bounding box center [250, 28] width 6 height 6
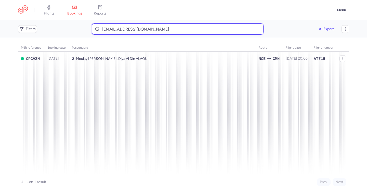
click at [132, 28] on input "rachi6547@gmail.com" at bounding box center [178, 28] width 172 height 11
click at [132, 28] on input "[EMAIL_ADDRESS][DOMAIN_NAME]" at bounding box center [178, 28] width 172 height 11
paste input "krajkovski@icloud"
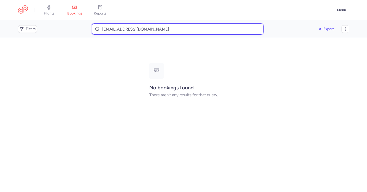
click at [164, 30] on input "krajkovski@icloud.com" at bounding box center [178, 28] width 172 height 11
paste input "Kristijan Rajkovski"
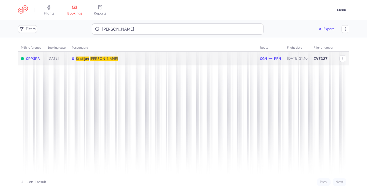
click at [109, 57] on span "RAJKOVSKI" at bounding box center [104, 59] width 29 height 4
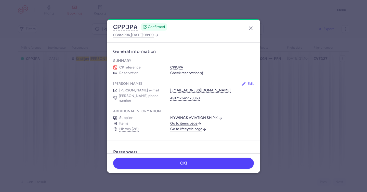
click at [137, 29] on div "CPPJPA CONFIRMED" at bounding box center [140, 27] width 54 height 8
drag, startPoint x: 136, startPoint y: 29, endPoint x: 133, endPoint y: 27, distance: 3.2
click at [135, 28] on button "CPPJPA" at bounding box center [125, 27] width 24 height 8
click at [133, 27] on button "CPPJPA" at bounding box center [125, 27] width 24 height 8
drag, startPoint x: 133, startPoint y: 27, endPoint x: 95, endPoint y: 1, distance: 46.4
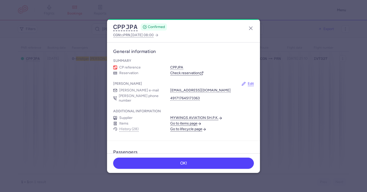
click at [133, 27] on button "CPPJPA" at bounding box center [125, 27] width 24 height 8
click at [251, 28] on icon "button" at bounding box center [250, 28] width 6 height 6
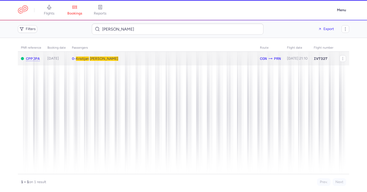
click at [284, 54] on td "0 • Kristijan RAJKOVSKI" at bounding box center [297, 59] width 27 height 14
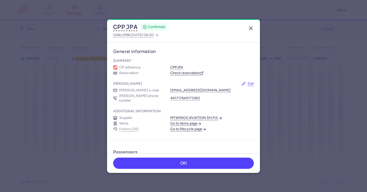
click at [246, 27] on header "CPPJPA CONFIRMED CGN to PRN , 2025 Aug 11, 08:00" at bounding box center [183, 30] width 153 height 23
drag, startPoint x: 250, startPoint y: 28, endPoint x: 236, endPoint y: 30, distance: 14.2
click at [251, 28] on icon "button" at bounding box center [250, 28] width 6 height 6
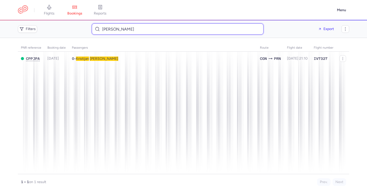
click at [152, 34] on input "Kristijan Rajkovski" at bounding box center [178, 28] width 172 height 11
paste input "PODKAMINSKY ANDRIS"
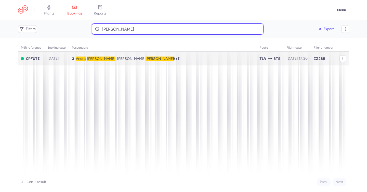
type input "PODKAMINSKY ANDRIS"
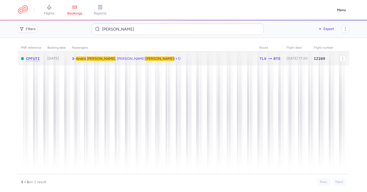
click at [115, 58] on span "Andris PODKAMINSKY , Natalya PODKAMINSKY (+1)" at bounding box center [128, 59] width 104 height 4
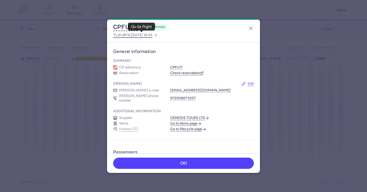
click at [119, 36] on span "TLV" at bounding box center [116, 35] width 7 height 4
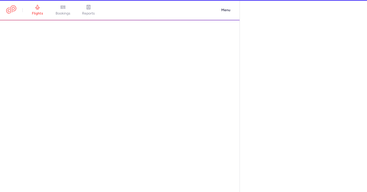
select select "days"
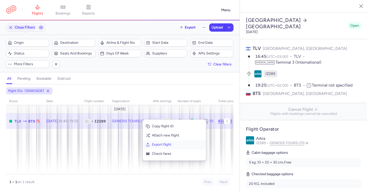
click at [165, 146] on span "Export flight" at bounding box center [177, 144] width 51 height 5
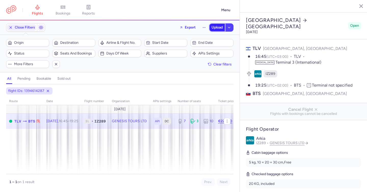
click at [215, 30] on button "Upload" at bounding box center [216, 28] width 15 height 8
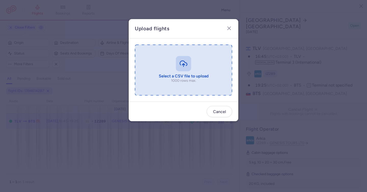
click at [175, 65] on input "file" at bounding box center [183, 70] width 97 height 51
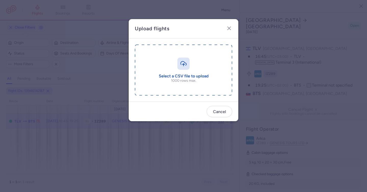
type input "C:\fakepath\export_flight_IZ289_20250810,1110.csv"
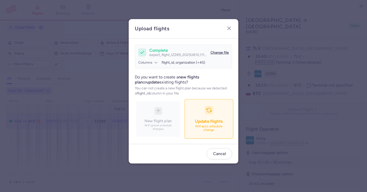
click at [208, 114] on div "button" at bounding box center [208, 110] width 9 height 9
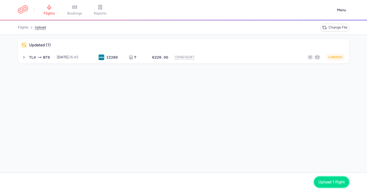
click at [327, 180] on button "Upload 1 flight" at bounding box center [331, 181] width 35 height 11
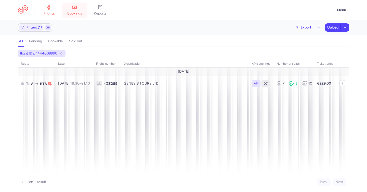
click at [76, 10] on link "bookings" at bounding box center [74, 10] width 25 height 11
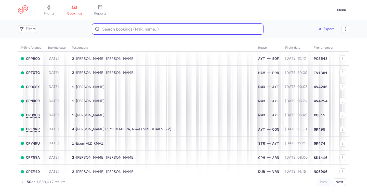
click at [139, 25] on div "Filters Export" at bounding box center [183, 28] width 335 height 15
click at [144, 0] on html "flights bookings reports Menu Filters Export PNR reference Booking date Passeng…" at bounding box center [183, 0] width 367 height 0
paste input "-Burim Seferi"
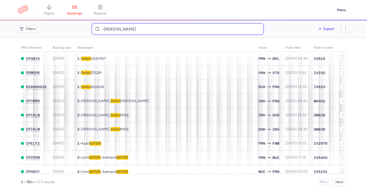
click at [104, 30] on input "-Burim Seferi" at bounding box center [178, 28] width 172 height 11
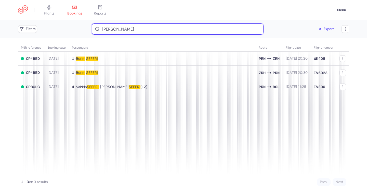
click at [140, 30] on input "Burim Seferi" at bounding box center [178, 28] width 172 height 11
click at [140, 29] on input "Burim Seferi" at bounding box center [178, 28] width 172 height 11
paste input "Hysni Begu"
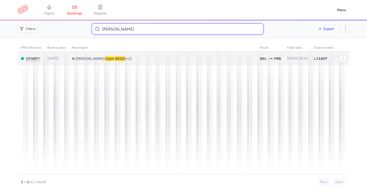
type input "Hysni Begu"
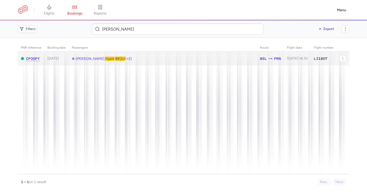
click at [284, 60] on td "4 • Kujtim ZUKAJ, Hysni BEGU (+2)" at bounding box center [297, 59] width 27 height 14
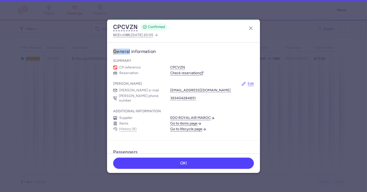
click at [139, 58] on article "General information Summary CP reference CPCVZN Reservation Check reservation B…" at bounding box center [183, 92] width 153 height 98
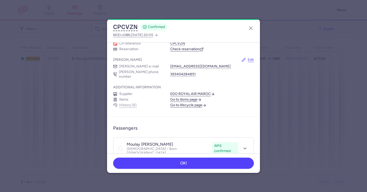
scroll to position [97, 0]
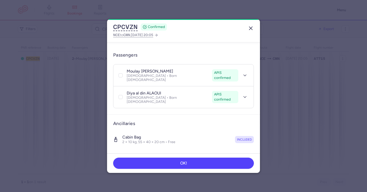
click at [251, 27] on icon "button" at bounding box center [250, 28] width 6 height 6
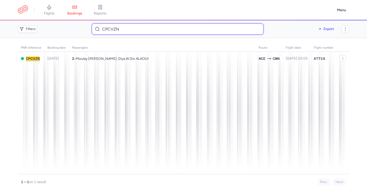
click at [142, 31] on input "CPCVZN" at bounding box center [178, 28] width 172 height 11
paste input "Manuel Haffa"
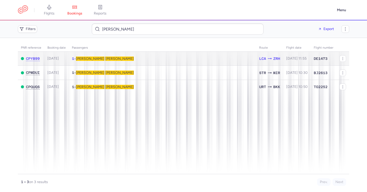
click at [229, 58] on td "1 • Manuel HAFFA" at bounding box center [162, 59] width 187 height 14
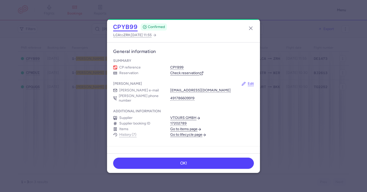
click at [128, 26] on button "CPYB99" at bounding box center [125, 27] width 24 height 8
click at [128, 25] on button "CPYB99" at bounding box center [125, 27] width 24 height 8
click at [252, 27] on line "button" at bounding box center [250, 28] width 3 height 3
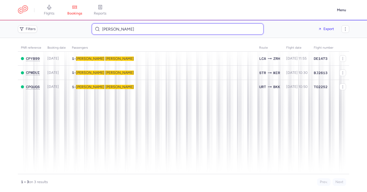
click at [148, 31] on input "Manuel Haffa" at bounding box center [178, 28] width 172 height 11
paste input "Vasia Kaz"
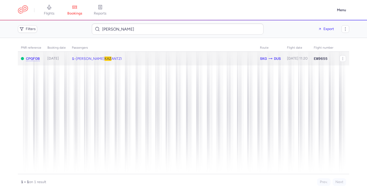
click at [83, 61] on td "1 • Vasiliki KAZ ANTZI" at bounding box center [163, 59] width 188 height 14
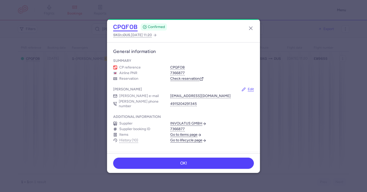
click at [129, 25] on button "CPQFOB" at bounding box center [125, 27] width 24 height 8
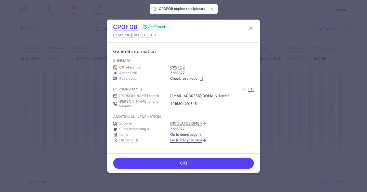
click at [129, 25] on button "CPQFOB" at bounding box center [125, 27] width 24 height 8
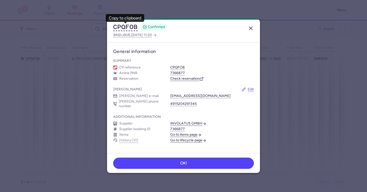
click at [248, 29] on button "button" at bounding box center [250, 28] width 8 height 8
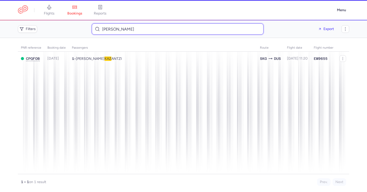
click at [151, 29] on input "Vasia Kaz" at bounding box center [178, 28] width 172 height 11
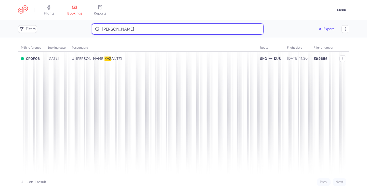
click at [151, 29] on input "Vasia Kaz" at bounding box center [178, 28] width 172 height 11
paste input "Kaspars Lasis Dunajs"
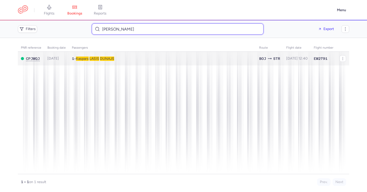
type input "Kaspars Lasis Dunajs"
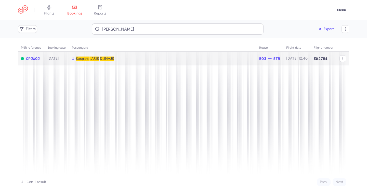
click at [125, 58] on td "1 • Kaspars LASIS DUNAJS" at bounding box center [162, 59] width 187 height 14
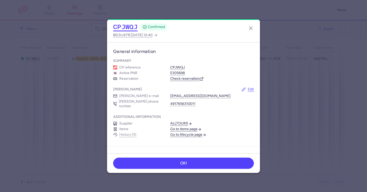
click at [123, 26] on button "CPJWQJ" at bounding box center [125, 27] width 24 height 8
drag, startPoint x: 123, startPoint y: 26, endPoint x: 86, endPoint y: 0, distance: 45.6
click at [123, 26] on button "CPJWQJ" at bounding box center [125, 27] width 24 height 8
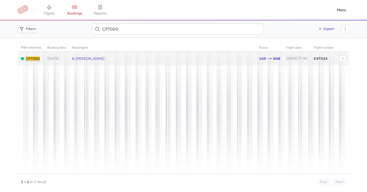
drag, startPoint x: 0, startPoint y: 0, endPoint x: 94, endPoint y: 60, distance: 111.7
click at [94, 60] on span "[PERSON_NAME]" at bounding box center [90, 59] width 29 height 4
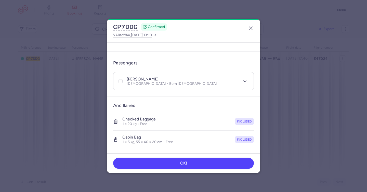
scroll to position [196, 0]
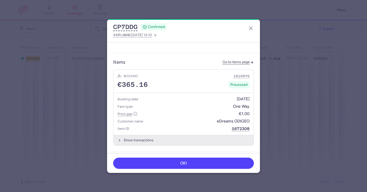
click at [147, 137] on button "Show transactions" at bounding box center [183, 140] width 140 height 10
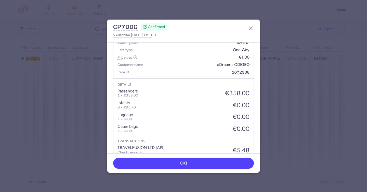
scroll to position [321, 0]
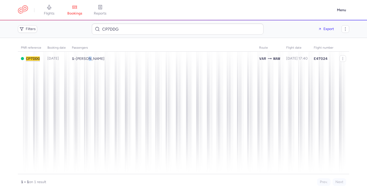
click at [88, 59] on span "Serhiy MOTRYCH" at bounding box center [90, 59] width 29 height 4
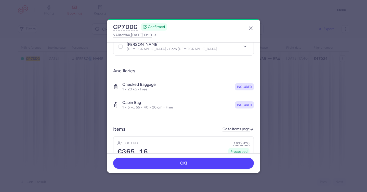
scroll to position [170, 0]
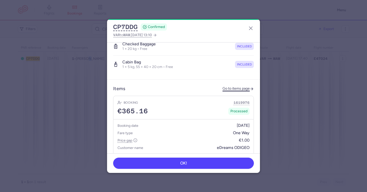
click at [225, 87] on link "Go to items page" at bounding box center [237, 89] width 31 height 4
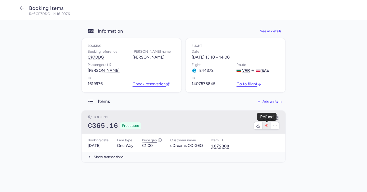
click at [264, 125] on icon "button" at bounding box center [266, 126] width 4 height 4
select select "262"
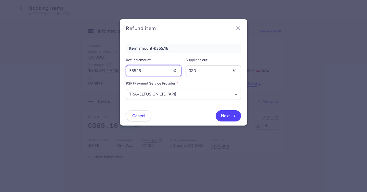
drag, startPoint x: 142, startPoint y: 73, endPoint x: 119, endPoint y: 70, distance: 23.4
click at [121, 70] on div "Item amount: €365.16 Refund amount * 365.16 € Supplier's cut * 320 € PSP (Payme…" at bounding box center [183, 72] width 127 height 68
type input "160"
click at [232, 116] on icon "button" at bounding box center [234, 116] width 4 height 4
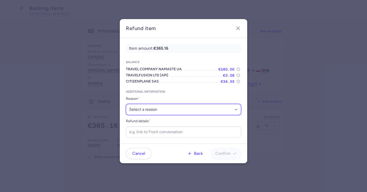
click at [207, 107] on select "Select a reason ✈️ Airline ceasing ops 💼 Ancillary issue 📄 APIS missing ⚙️ Citi…" at bounding box center [183, 109] width 115 height 11
select select "GOODWILL"
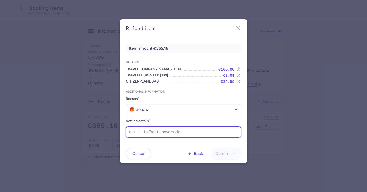
click at [174, 132] on input "Refund details *" at bounding box center [183, 131] width 115 height 11
paste input "https://app.frontapp.com/open/cnv_f1ye7nm?key=dys24mOx2Ax8iUHBrx9M6nzX1cTlJGWn"
type input "https://app.frontapp.com/open/cnv_f1ye7nm?key=dys24mOx2Ax8iUHBrx9M6nzX1cTlJGWn"
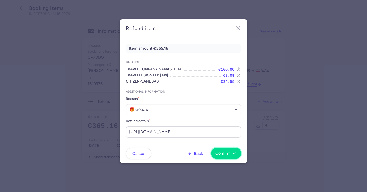
click at [221, 153] on span "Confirm" at bounding box center [222, 153] width 15 height 5
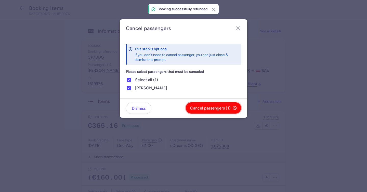
click at [205, 108] on span "Cancel passengers (1)" at bounding box center [210, 108] width 40 height 5
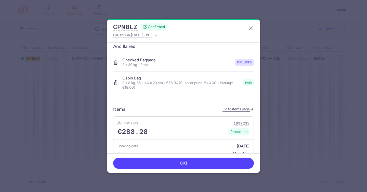
scroll to position [158, 0]
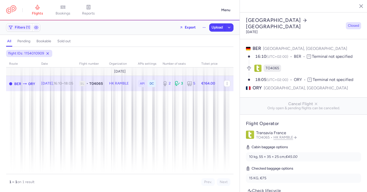
select select "days"
click at [190, 29] on button "Export" at bounding box center [187, 27] width 23 height 8
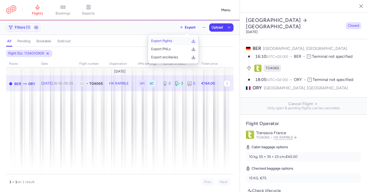
click at [190, 38] on button "Export flights" at bounding box center [173, 41] width 50 height 8
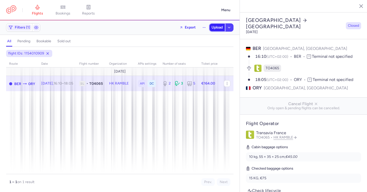
click at [219, 27] on span "Upload" at bounding box center [216, 27] width 11 height 4
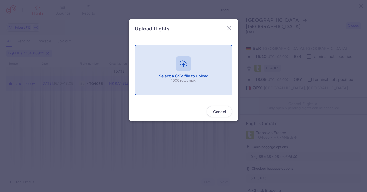
click at [185, 65] on input "file" at bounding box center [183, 70] width 97 height 51
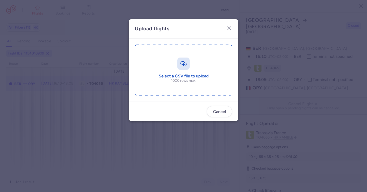
type input "C:\fakepath\export_flights_20250810,1140.csv"
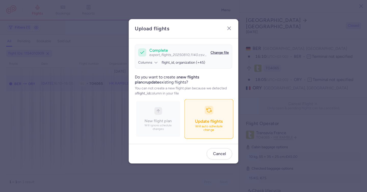
click at [211, 111] on icon "button" at bounding box center [208, 109] width 5 height 5
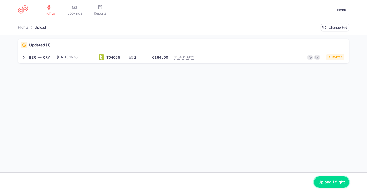
click at [336, 182] on span "Upload 1 flight" at bounding box center [331, 182] width 26 height 5
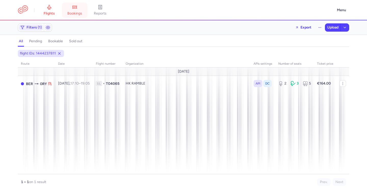
click at [78, 10] on link "bookings" at bounding box center [74, 10] width 25 height 11
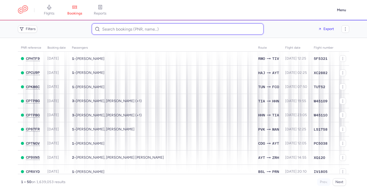
click at [177, 30] on input at bounding box center [178, 28] width 172 height 11
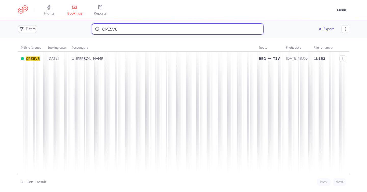
click at [109, 28] on input "CPE5V8" at bounding box center [178, 28] width 172 height 11
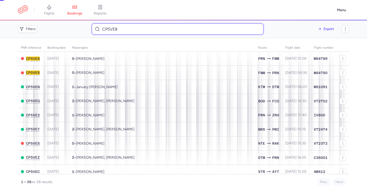
type input "CP5VE8"
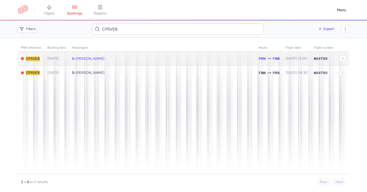
click at [85, 63] on td "0 • [GEOGRAPHIC_DATA]" at bounding box center [162, 59] width 187 height 14
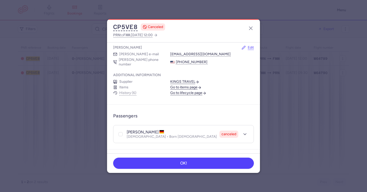
scroll to position [47, 0]
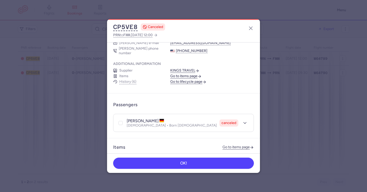
click at [192, 79] on link "Go to lifecycle page" at bounding box center [188, 81] width 36 height 5
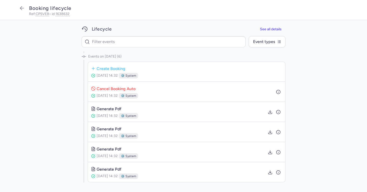
click at [118, 76] on span "[DATE] 14:32" at bounding box center [106, 75] width 21 height 4
copy p "[DATE] 14:32"
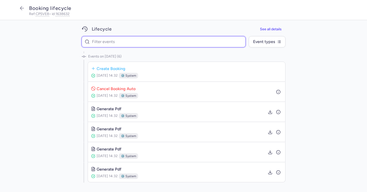
click at [118, 44] on input at bounding box center [163, 41] width 164 height 11
paste input "[DATE] 14:32"
type input "[DATE] 14:32"
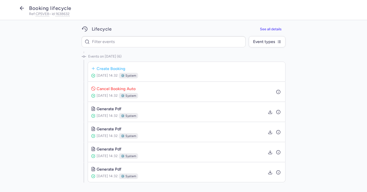
click at [21, 6] on icon "button" at bounding box center [22, 8] width 6 height 6
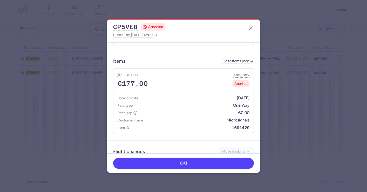
scroll to position [151, 0]
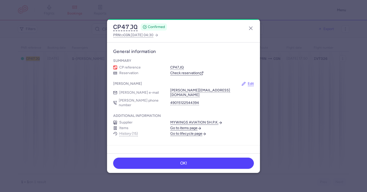
scroll to position [103, 0]
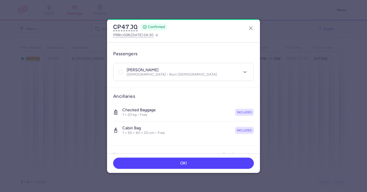
click at [229, 153] on link "Go to items page" at bounding box center [237, 155] width 31 height 4
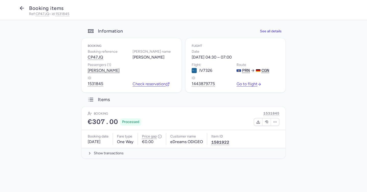
click at [20, 7] on icon "button" at bounding box center [22, 8] width 6 height 6
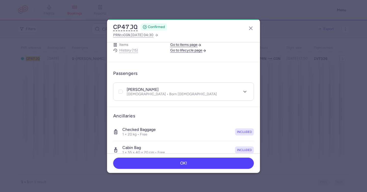
scroll to position [272, 0]
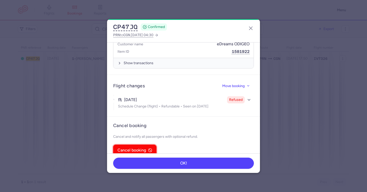
click at [143, 148] on span "Cancel booking" at bounding box center [131, 150] width 29 height 5
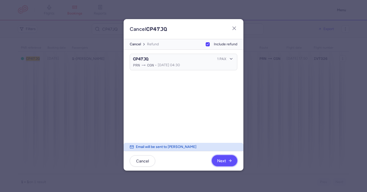
click at [230, 163] on button "Next" at bounding box center [224, 160] width 25 height 11
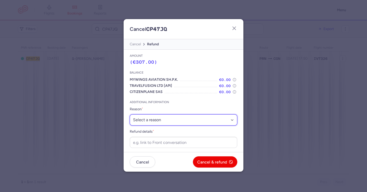
click at [199, 121] on select "Select a reason ⛔️ Unconfirmed booking ❌ Flight canceled 🙅 Schedule change not …" at bounding box center [183, 119] width 107 height 11
select select "refused_sc"
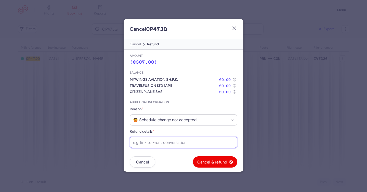
click at [148, 141] on input "Refund details *" at bounding box center [183, 142] width 107 height 11
paste input "[URL][DOMAIN_NAME]"
type input "[URL][DOMAIN_NAME]"
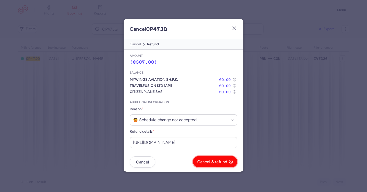
click at [201, 157] on button "Cancel & refund" at bounding box center [215, 161] width 44 height 11
click at [201, 157] on div "Cancel No Yes, confirm" at bounding box center [183, 161] width 107 height 11
click at [202, 159] on button "Yes, confirm" at bounding box center [218, 161] width 37 height 11
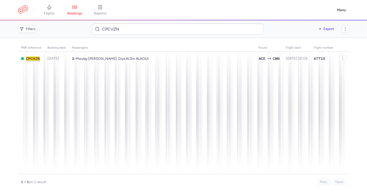
click at [110, 59] on span "Moulay [PERSON_NAME], Diya Al Din ALAOUI" at bounding box center [112, 59] width 73 height 4
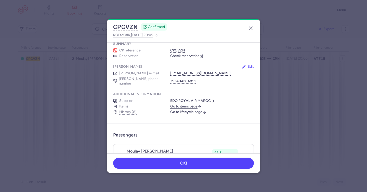
scroll to position [78, 0]
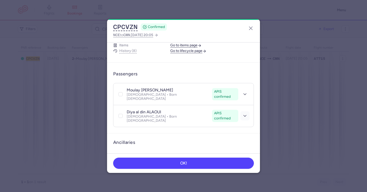
click at [243, 113] on icon "button" at bounding box center [244, 115] width 5 height 5
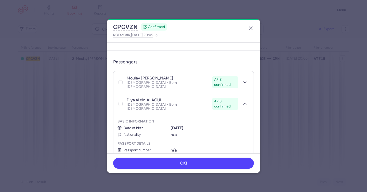
scroll to position [115, 0]
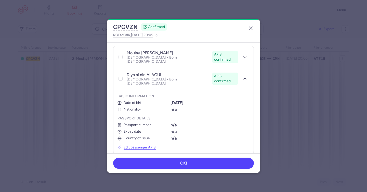
click at [145, 145] on button "Edit passenger APIS" at bounding box center [136, 147] width 38 height 4
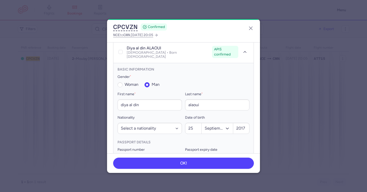
scroll to position [150, 0]
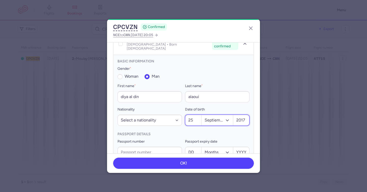
click at [208, 115] on select "Months Enero Febrero Marzo [PERSON_NAME] Junio [PERSON_NAME] Septiembre Octubre…" at bounding box center [217, 120] width 32 height 11
select select "11"
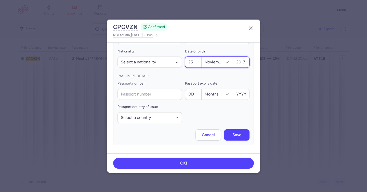
scroll to position [210, 0]
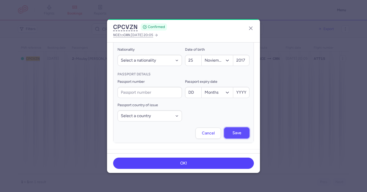
click at [232, 131] on span "Save" at bounding box center [236, 133] width 9 height 5
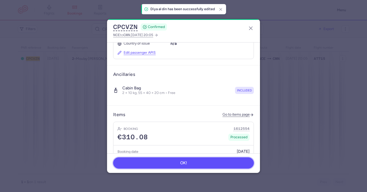
click at [207, 162] on button "OK!" at bounding box center [183, 162] width 141 height 11
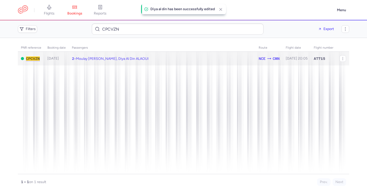
click at [113, 59] on span "Moulay [PERSON_NAME], Diya Al Din ALAOUI" at bounding box center [112, 59] width 73 height 4
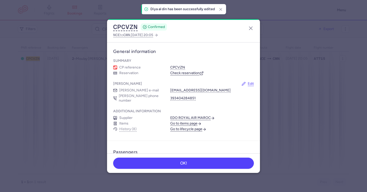
click at [185, 74] on link "Check reservation" at bounding box center [186, 73] width 33 height 5
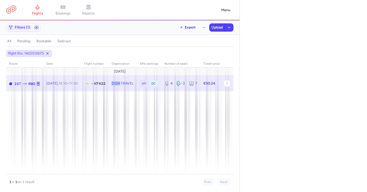
select select "days"
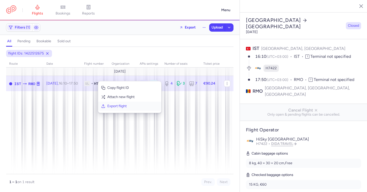
click at [109, 109] on button "Export flight" at bounding box center [129, 106] width 63 height 9
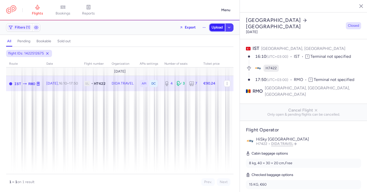
click at [213, 27] on span "Upload" at bounding box center [216, 27] width 11 height 4
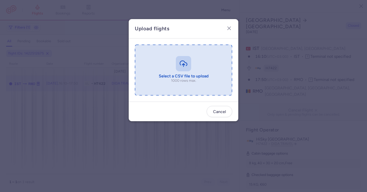
drag, startPoint x: 195, startPoint y: 52, endPoint x: 188, endPoint y: 59, distance: 10.3
click at [188, 59] on input "file" at bounding box center [183, 70] width 97 height 51
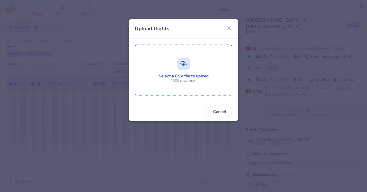
type input "C:\fakepath\export_flight_H7422_20250810,1210.csv"
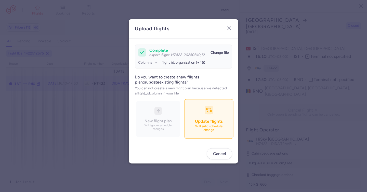
click at [212, 123] on span "Update flights" at bounding box center [208, 121] width 27 height 5
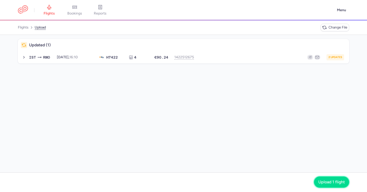
click at [331, 178] on button "Upload 1 flight" at bounding box center [331, 181] width 35 height 11
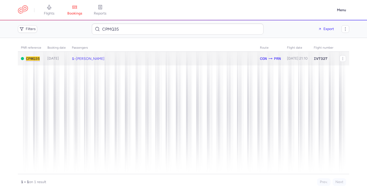
click at [104, 60] on span "Layla Sophie Duygu UZEL" at bounding box center [90, 59] width 29 height 4
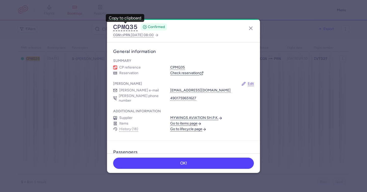
scroll to position [272, 0]
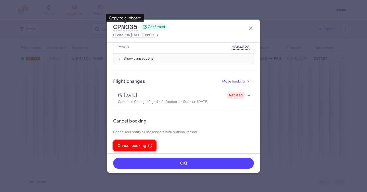
click at [146, 140] on button "Cancel booking" at bounding box center [134, 145] width 43 height 11
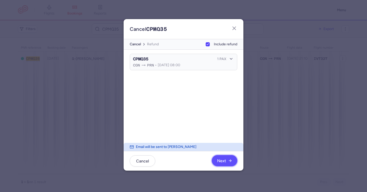
click at [219, 159] on span "Next" at bounding box center [221, 161] width 9 height 5
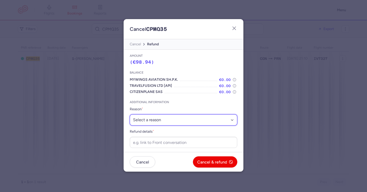
click at [196, 119] on select "Select a reason ⛔️ Unconfirmed booking ❌ Flight canceled 🙅 Schedule change not …" at bounding box center [183, 119] width 107 height 11
select select "refused_sc"
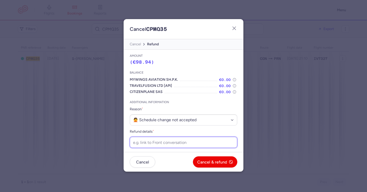
click at [149, 139] on input "Refund details *" at bounding box center [183, 142] width 107 height 11
paste input "https://app.frontapp.com/open/cnv_f1ze1du?key=NdyTPQxXq5ntm-IeDbrQb67oONngyA5i"
type input "https://app.frontapp.com/open/cnv_f1ze1du?key=NdyTPQxXq5ntm-IeDbrQb67oONngyA5i"
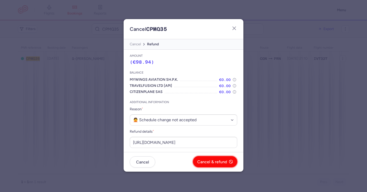
click at [221, 161] on span "Cancel & refund" at bounding box center [212, 162] width 30 height 5
click at [219, 161] on span "Yes, confirm" at bounding box center [215, 162] width 23 height 5
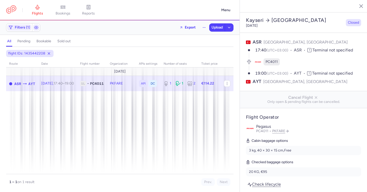
select select "days"
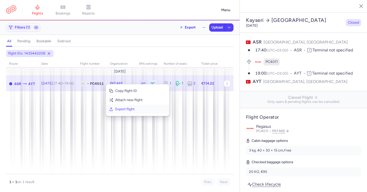
click at [127, 109] on span "Export flight" at bounding box center [140, 109] width 51 height 5
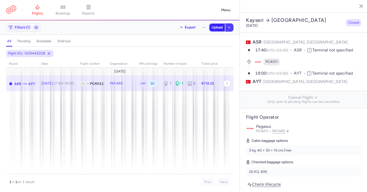
click at [212, 29] on span "Upload" at bounding box center [216, 27] width 11 height 4
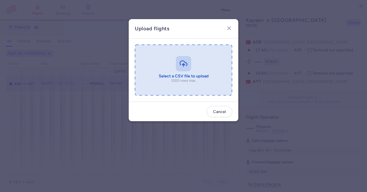
click at [188, 60] on input "file" at bounding box center [183, 70] width 97 height 51
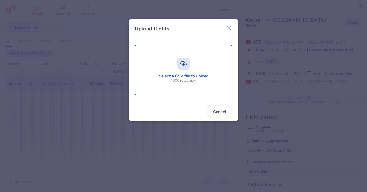
type input "C:\fakepath\export_flight_PC4011_20250810,1254.csv"
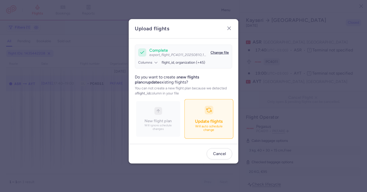
click at [211, 112] on div "button" at bounding box center [208, 110] width 9 height 9
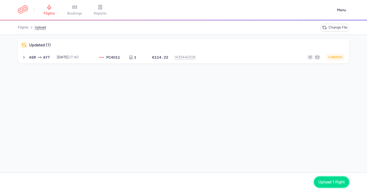
click at [328, 183] on span "Upload 1 flight" at bounding box center [331, 182] width 26 height 5
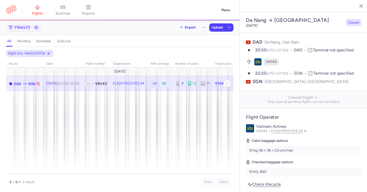
select select "days"
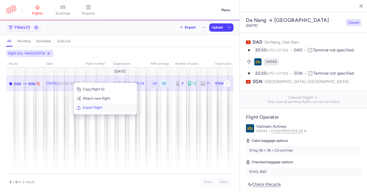
click at [85, 109] on span "Export flight" at bounding box center [108, 107] width 51 height 5
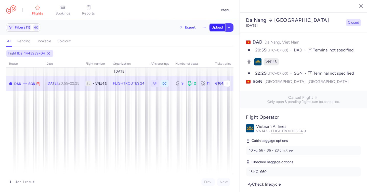
click at [216, 27] on span "Upload" at bounding box center [216, 27] width 11 height 4
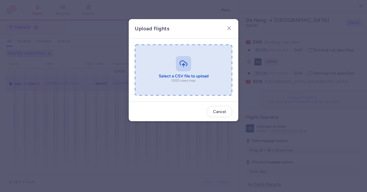
click at [182, 59] on input "file" at bounding box center [183, 70] width 97 height 51
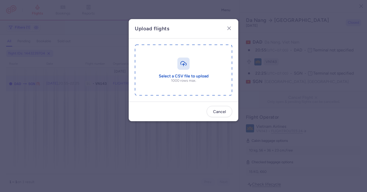
type input "C:\fakepath\export_flight_VN143_20250810,1256.csv"
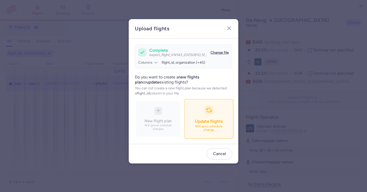
click at [218, 127] on button "Update flights Will auto schedule change" at bounding box center [208, 118] width 49 height 39
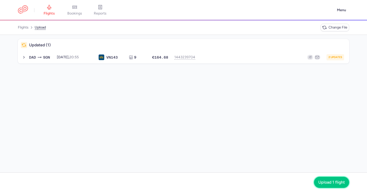
drag, startPoint x: 333, startPoint y: 179, endPoint x: 326, endPoint y: 176, distance: 7.7
click at [333, 179] on button "Upload 1 flight" at bounding box center [331, 182] width 35 height 11
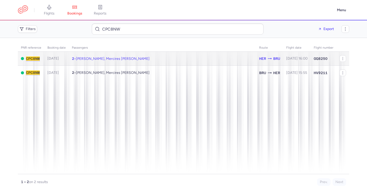
click at [122, 54] on td "2 • [PERSON_NAME], Mercires [PERSON_NAME]" at bounding box center [162, 59] width 187 height 14
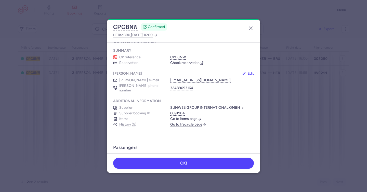
scroll to position [114, 0]
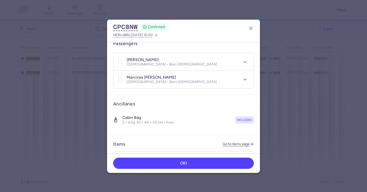
click at [230, 137] on article "Items Go to items page Booking 1562586 €240.00 Processed Booking date [DATE] Fa…" at bounding box center [183, 184] width 153 height 99
click at [230, 142] on link "Go to items page" at bounding box center [237, 144] width 31 height 4
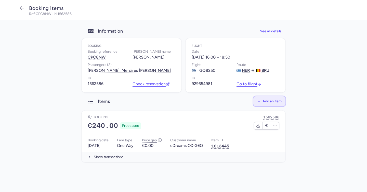
click at [264, 106] on button "Add an item" at bounding box center [269, 101] width 32 height 10
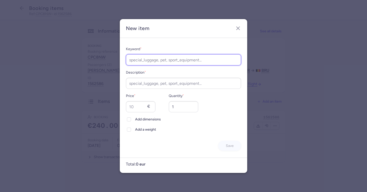
click at [188, 61] on input "Keyword *" at bounding box center [183, 59] width 115 height 11
type input "luggage"
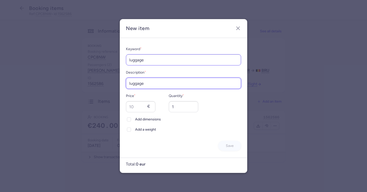
type input "luggage"
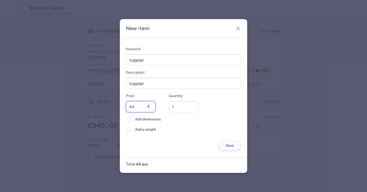
type input "44"
click at [231, 145] on button "Save" at bounding box center [229, 146] width 23 height 10
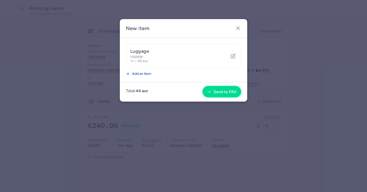
click at [220, 90] on span "Send to PAX" at bounding box center [224, 92] width 23 height 5
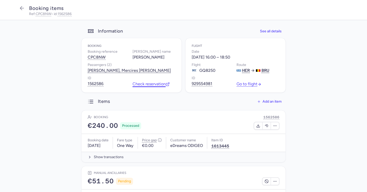
click at [149, 86] on link "Check reservation" at bounding box center [150, 84] width 37 height 5
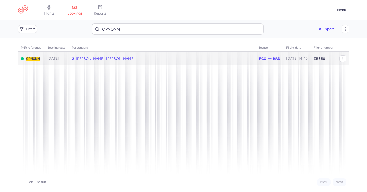
click at [128, 61] on span "[PERSON_NAME], [PERSON_NAME]" at bounding box center [105, 59] width 59 height 4
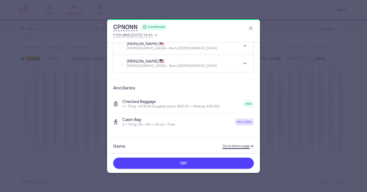
scroll to position [135, 0]
click at [222, 144] on link "Go to items page" at bounding box center [237, 146] width 31 height 4
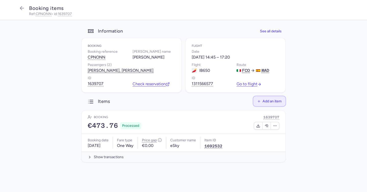
click at [279, 99] on button "Add an item" at bounding box center [269, 101] width 32 height 10
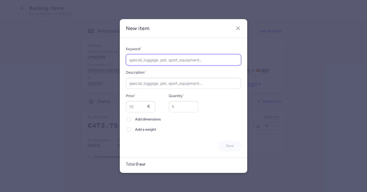
click at [174, 58] on input "Keyword *" at bounding box center [183, 59] width 115 height 11
type input "luggage"
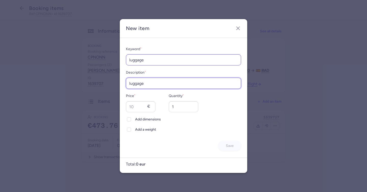
type input "luggage"
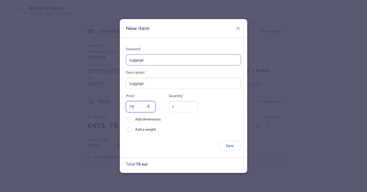
type input "78"
click at [238, 27] on line "button" at bounding box center [237, 28] width 3 height 3
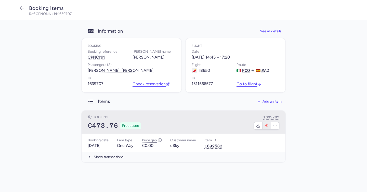
click at [268, 127] on icon "button" at bounding box center [266, 126] width 4 height 4
select select "262"
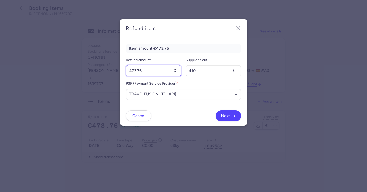
drag, startPoint x: 149, startPoint y: 71, endPoint x: 121, endPoint y: 70, distance: 27.8
click at [121, 70] on div "Item amount: €473.76 Refund amount * 473.76 € Supplier's cut * 410 € PSP (Payme…" at bounding box center [183, 72] width 127 height 68
type input "78"
type input "60"
click at [222, 118] on button "Next" at bounding box center [227, 115] width 25 height 11
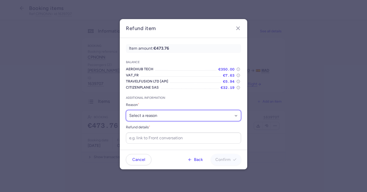
click at [210, 114] on select "Select a reason ✈️ Airline ceasing ops 💼 Ancillary issue 📄 APIS missing ⚙️ Citi…" at bounding box center [183, 115] width 115 height 11
select select "ANCILLARY_ISSUE"
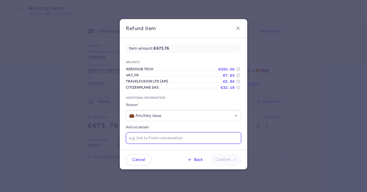
click at [160, 140] on input "Refund details *" at bounding box center [183, 137] width 115 height 11
paste input "https://app.frontapp.com/open/cnv_f1zei2q?key=yL3MKDhtt2NQaBwXce5EcrJmIK7bStjJ"
type input "https://app.frontapp.com/open/cnv_f1zei2q?key=yL3MKDhtt2NQaBwXce5EcrJmIK7bStjJ"
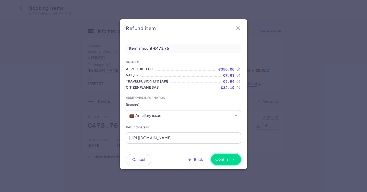
click at [223, 159] on span "Confirm" at bounding box center [222, 159] width 15 height 5
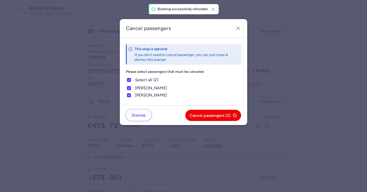
click at [142, 116] on span "Dismiss" at bounding box center [139, 115] width 14 height 5
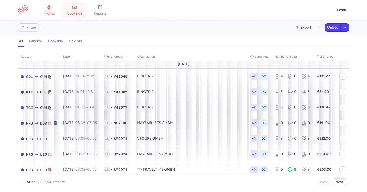
click at [84, 8] on link "bookings" at bounding box center [74, 10] width 25 height 11
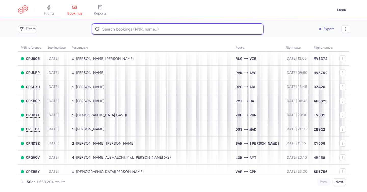
click at [163, 27] on input at bounding box center [178, 28] width 172 height 11
paste input "[PERSON_NAME]"
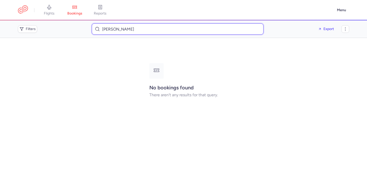
click at [107, 29] on input "[PERSON_NAME]" at bounding box center [178, 28] width 172 height 11
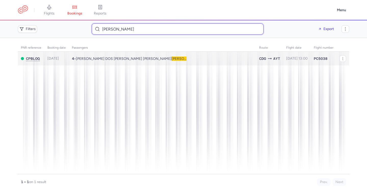
type input "[PERSON_NAME]"
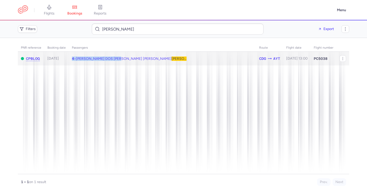
click at [283, 57] on td "4 • [PERSON_NAME] DOS [PERSON_NAME] [PERSON_NAME], [PERSON_NAME] (+2)" at bounding box center [296, 59] width 27 height 14
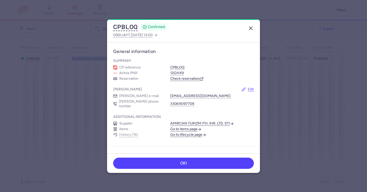
click at [250, 28] on line "button" at bounding box center [250, 28] width 3 height 3
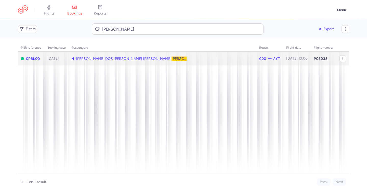
click at [148, 59] on span "[PERSON_NAME] DOS [PERSON_NAME] [PERSON_NAME], [PERSON_NAME] (+2)" at bounding box center [141, 59] width 131 height 4
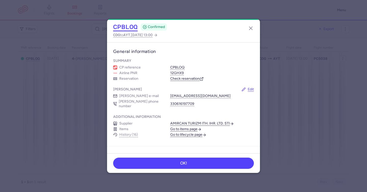
click at [133, 28] on button "CPBLOQ" at bounding box center [125, 27] width 24 height 8
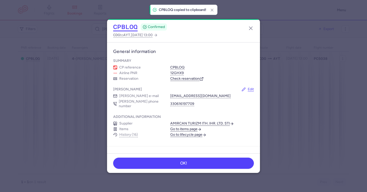
click at [133, 28] on button "CPBLOQ" at bounding box center [125, 27] width 24 height 8
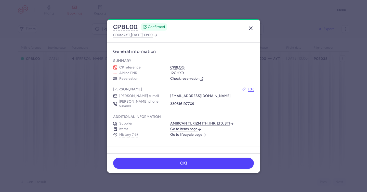
click at [249, 27] on icon "button" at bounding box center [250, 28] width 6 height 6
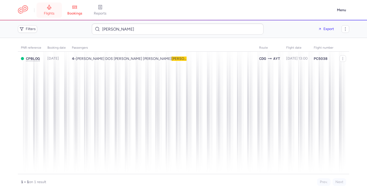
click at [43, 15] on link "flights" at bounding box center [48, 10] width 25 height 11
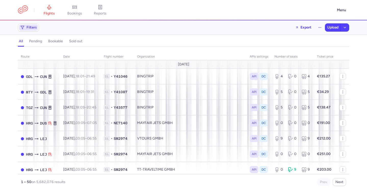
click at [33, 28] on span "Filters" at bounding box center [31, 27] width 10 height 4
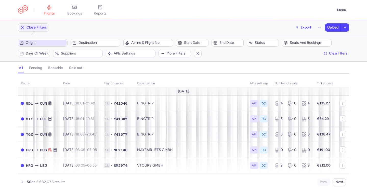
click at [44, 44] on span "Origin" at bounding box center [46, 43] width 40 height 4
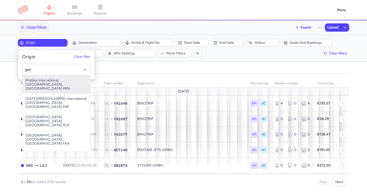
click at [41, 83] on span "Pristina International, [GEOGRAPHIC_DATA], [GEOGRAPHIC_DATA] PRN" at bounding box center [56, 84] width 68 height 18
type input "prn"
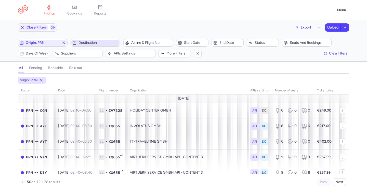
click at [93, 43] on span "Destination" at bounding box center [98, 43] width 40 height 4
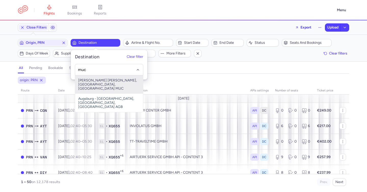
click at [117, 81] on span "[PERSON_NAME] [PERSON_NAME], [GEOGRAPHIC_DATA], [GEOGRAPHIC_DATA] MUC" at bounding box center [109, 84] width 68 height 18
type input "muc"
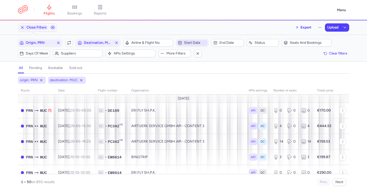
click at [184, 43] on span "Start date" at bounding box center [195, 43] width 22 height 4
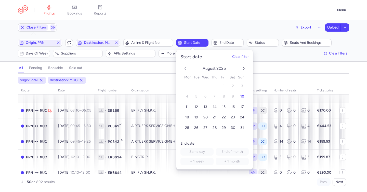
drag, startPoint x: 140, startPoint y: 68, endPoint x: 127, endPoint y: 65, distance: 13.5
click at [140, 68] on div "all pending bookable sold out" at bounding box center [183, 69] width 331 height 9
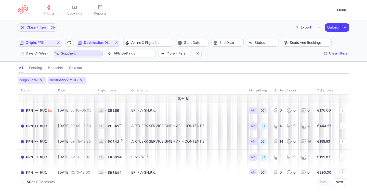
click at [85, 52] on span "Suppliers" at bounding box center [81, 53] width 40 height 4
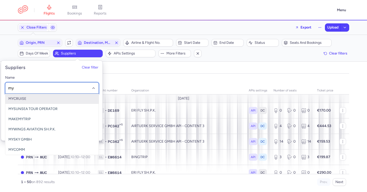
type input "myw"
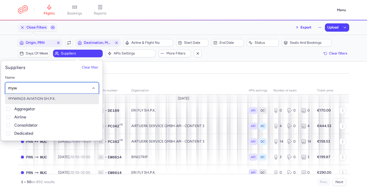
click at [63, 96] on span "MYWINGS AVIATION SH.P.K." at bounding box center [51, 99] width 93 height 10
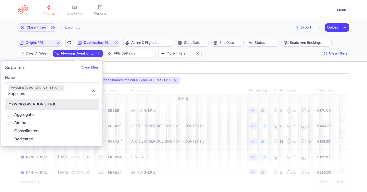
click at [113, 68] on div "all pending bookable sold out" at bounding box center [183, 69] width 331 height 9
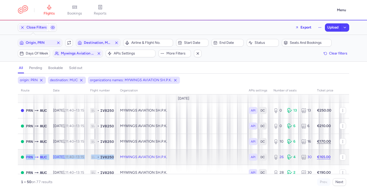
drag, startPoint x: 126, startPoint y: 157, endPoint x: 21, endPoint y: 155, distance: 104.9
click at [21, 165] on tr "PRN MUC [DATE] 11:40 – 13:15 +0 1L • IV8250 MYWINGS AVIATION SH.P.K. API DC 26 …" at bounding box center [183, 173] width 331 height 16
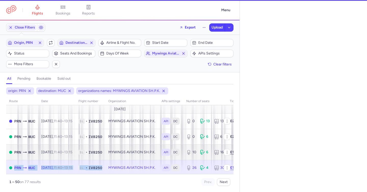
select select "hours"
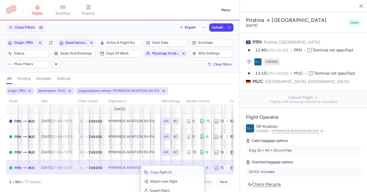
click at [149, 170] on button "Copy flight ID" at bounding box center [172, 172] width 63 height 9
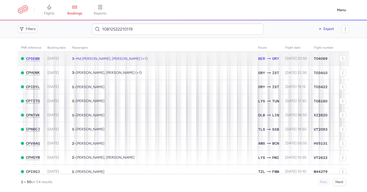
click at [136, 60] on span "Md [PERSON_NAME], [PERSON_NAME] (+1)" at bounding box center [112, 59] width 72 height 4
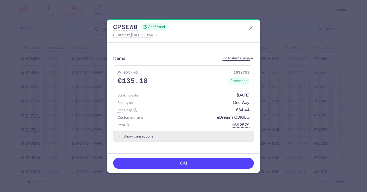
scroll to position [248, 0]
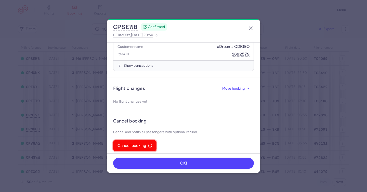
click at [151, 140] on button "Cancel booking" at bounding box center [134, 145] width 43 height 11
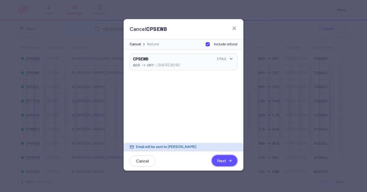
click at [223, 159] on span "Next" at bounding box center [221, 161] width 9 height 5
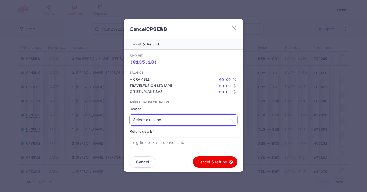
click at [177, 121] on select "Select a reason ⛔️ Unconfirmed booking ❌ Flight canceled 🙅 Schedule change not …" at bounding box center [183, 119] width 107 height 11
select select "unconfirmed_booking"
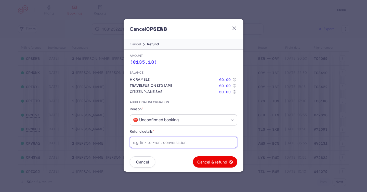
click at [169, 142] on input "Refund details *" at bounding box center [183, 142] width 107 height 11
paste input "[URL][DOMAIN_NAME]"
type input "[URL][DOMAIN_NAME]"
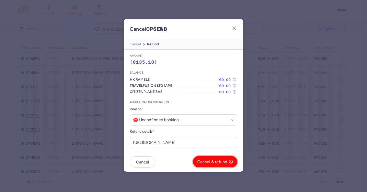
click at [202, 159] on button "Cancel & refund" at bounding box center [215, 161] width 44 height 11
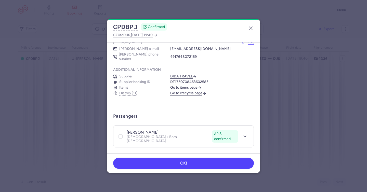
scroll to position [47, 0]
click at [121, 135] on icon at bounding box center [120, 136] width 3 height 3
click at [121, 134] on input "checkbox" at bounding box center [120, 136] width 4 height 4
drag, startPoint x: 242, startPoint y: 110, endPoint x: 239, endPoint y: 114, distance: 4.9
click at [245, 114] on icon "button" at bounding box center [247, 116] width 4 height 4
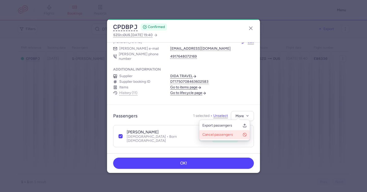
click at [227, 134] on span "Cancel passengers" at bounding box center [221, 134] width 38 height 5
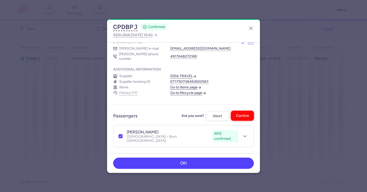
click at [234, 114] on button "Confirm" at bounding box center [242, 116] width 23 height 10
checkbox input "false"
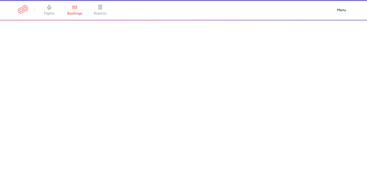
select select "hours"
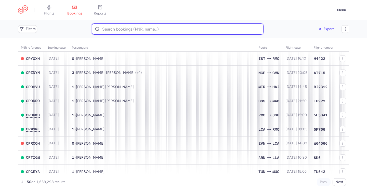
click at [133, 31] on input at bounding box center [178, 28] width 172 height 11
paste input "[PERSON_NAME]"
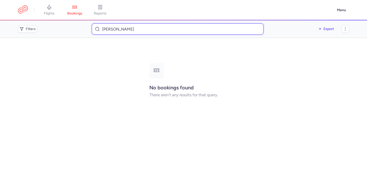
click at [131, 26] on input "[PERSON_NAME]" at bounding box center [178, 28] width 172 height 11
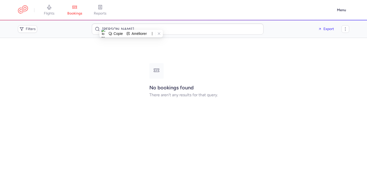
click at [131, 30] on div "Copie Améliorer" at bounding box center [131, 34] width 64 height 8
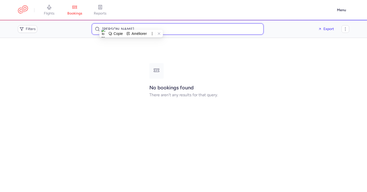
click at [130, 28] on input "[PERSON_NAME]" at bounding box center [178, 28] width 172 height 11
paste input "[EMAIL_ADDRESS][DOMAIN_NAME]"
type input "[EMAIL_ADDRESS][DOMAIN_NAME]"
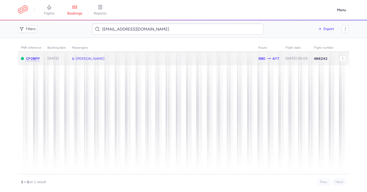
click at [103, 58] on span "[PERSON_NAME]" at bounding box center [90, 59] width 29 height 4
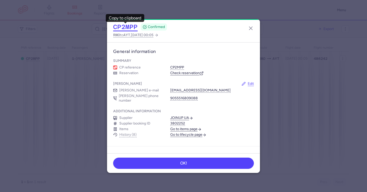
click at [120, 25] on button "CP2MPP" at bounding box center [125, 27] width 24 height 8
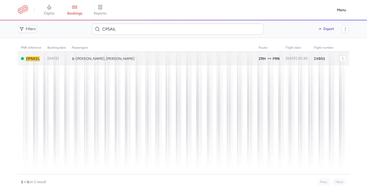
click at [119, 58] on span "[PERSON_NAME], [PERSON_NAME]" at bounding box center [105, 59] width 59 height 4
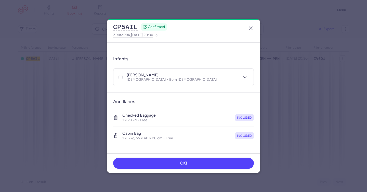
scroll to position [150, 0]
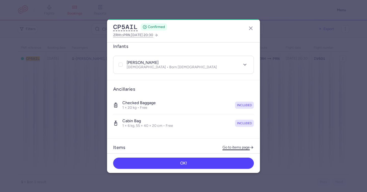
click at [235, 145] on link "Go to items page" at bounding box center [237, 147] width 31 height 4
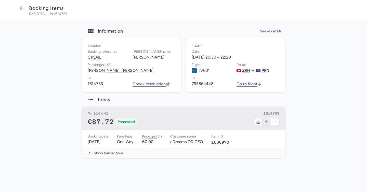
click at [266, 121] on icon "button" at bounding box center [266, 122] width 4 height 4
select select "262"
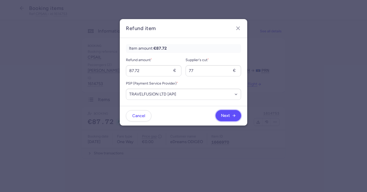
click at [219, 114] on button "Next" at bounding box center [227, 115] width 25 height 11
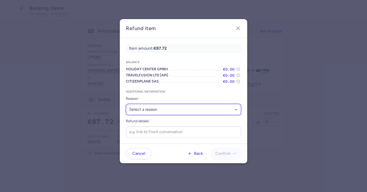
click at [202, 112] on select "Select a reason ✈️ Airline ceasing ops 💼 Ancillary issue 📄 APIS missing ⚙️ Citi…" at bounding box center [183, 109] width 115 height 11
select select "FLIGHT_CANCELED"
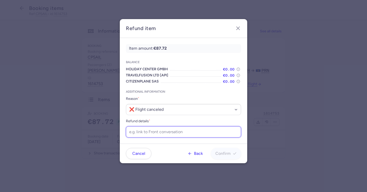
click at [172, 132] on input "Refund details *" at bounding box center [183, 131] width 115 height 11
paste input "[URL][DOMAIN_NAME]"
type input "[URL][DOMAIN_NAME]"
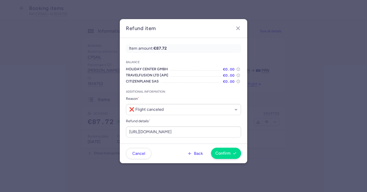
drag, startPoint x: 240, startPoint y: 156, endPoint x: 234, endPoint y: 155, distance: 6.4
click at [240, 156] on div "Back Confirm" at bounding box center [196, 153] width 90 height 11
click at [232, 155] on icon "button" at bounding box center [234, 153] width 4 height 4
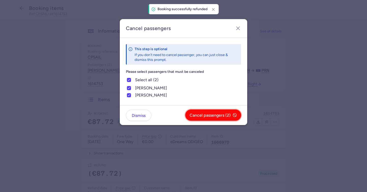
click at [215, 112] on button "Cancel passengers (2)" at bounding box center [213, 114] width 56 height 11
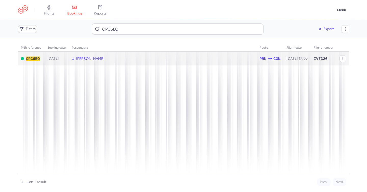
click at [98, 60] on span "[PERSON_NAME]" at bounding box center [90, 59] width 29 height 4
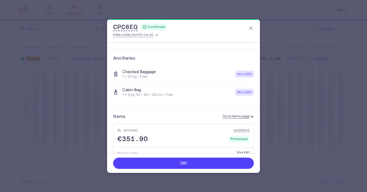
scroll to position [272, 0]
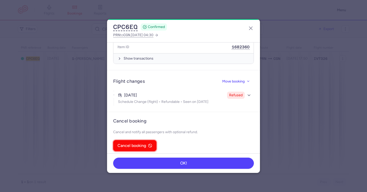
click at [141, 143] on span "Cancel booking" at bounding box center [131, 145] width 29 height 5
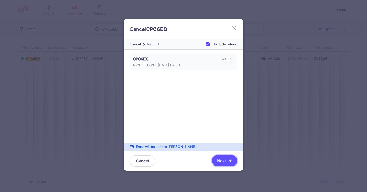
click at [218, 157] on button "Next" at bounding box center [224, 160] width 25 height 11
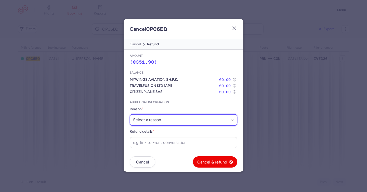
click at [189, 118] on select "Select a reason ⛔️ Unconfirmed booking ❌ Flight canceled 🙅 Schedule change not …" at bounding box center [183, 119] width 107 height 11
select select "refused_sc"
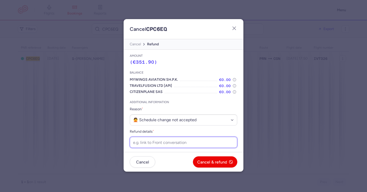
click at [181, 143] on input "Refund details *" at bounding box center [183, 142] width 107 height 11
paste input "https://app.frontapp.com/open/cnv_f1zgt36?key=m7UJDfukr3tA0H4DgeAndZ346wVeOk8y"
type input "https://app.frontapp.com/open/cnv_f1zgt36?key=m7UJDfukr3tA0H4DgeAndZ346wVeOk8y"
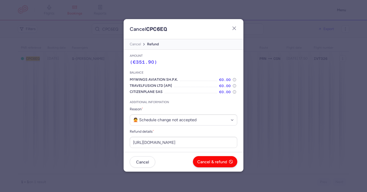
click at [206, 156] on footer "Cancel Cancel & refund" at bounding box center [183, 162] width 120 height 20
click at [207, 158] on button "Cancel & refund" at bounding box center [215, 161] width 44 height 11
click at [207, 158] on button "Yes, confirm" at bounding box center [218, 161] width 37 height 11
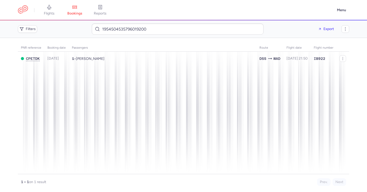
click at [99, 57] on span "[PERSON_NAME]" at bounding box center [90, 59] width 29 height 4
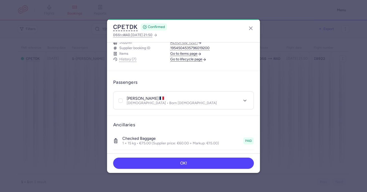
scroll to position [163, 0]
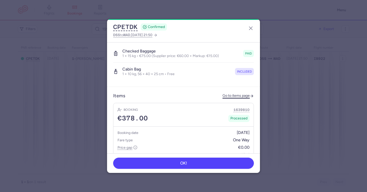
click at [227, 94] on link "Go to items page" at bounding box center [237, 96] width 31 height 4
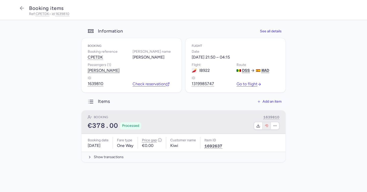
click at [267, 125] on icon "button" at bounding box center [266, 126] width 4 height 4
select select "490"
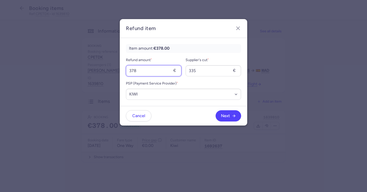
drag, startPoint x: 141, startPoint y: 72, endPoint x: 124, endPoint y: 67, distance: 18.2
click at [124, 67] on div "Item amount: €378.00 Refund amount * 378 € Supplier's cut * 335 € PSP (Payment …" at bounding box center [183, 72] width 127 height 68
type input "75"
drag, startPoint x: 199, startPoint y: 70, endPoint x: 184, endPoint y: 70, distance: 14.8
click at [184, 70] on div "Refund amount * 75 € Supplier's cut * 335 €" at bounding box center [183, 66] width 115 height 19
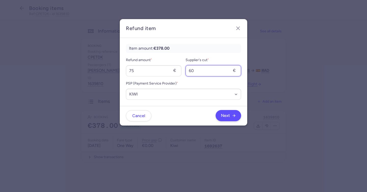
type input "60"
click at [232, 115] on icon "button" at bounding box center [234, 116] width 4 height 4
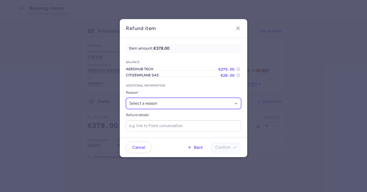
click at [211, 102] on select "Select a reason ✈️ Airline ceasing ops 💼 Ancillary issue 📄 APIS missing ⚙️ Citi…" at bounding box center [183, 103] width 115 height 11
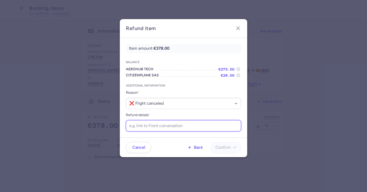
click at [170, 125] on input "Refund details *" at bounding box center [183, 125] width 115 height 11
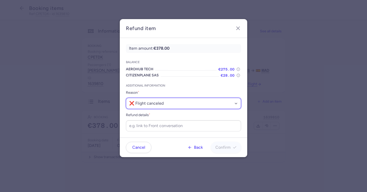
click at [171, 103] on select "Select a reason ✈️ Airline ceasing ops 💼 Ancillary issue 📄 APIS missing ⚙️ Citi…" at bounding box center [183, 103] width 115 height 11
select select "ANCILLARY_ISSUE"
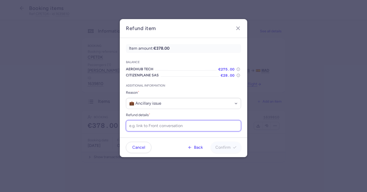
click at [169, 125] on input "Refund details *" at bounding box center [183, 125] width 115 height 11
paste input "[URL][DOMAIN_NAME]"
type input "[URL][DOMAIN_NAME]"
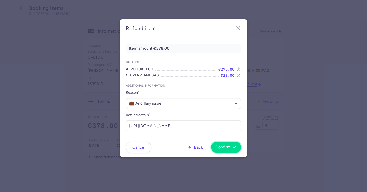
click at [222, 145] on span "Confirm" at bounding box center [222, 147] width 15 height 5
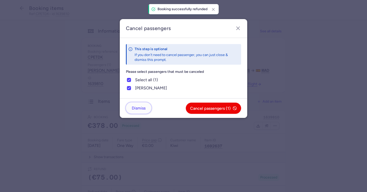
click at [136, 109] on span "Dismiss" at bounding box center [139, 108] width 14 height 5
